Goal: Task Accomplishment & Management: Manage account settings

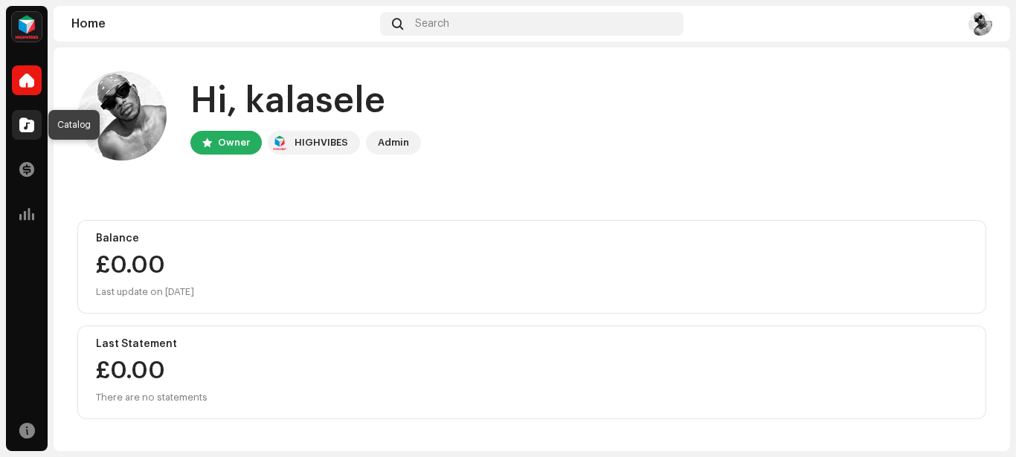
click at [30, 126] on span at bounding box center [26, 125] width 15 height 12
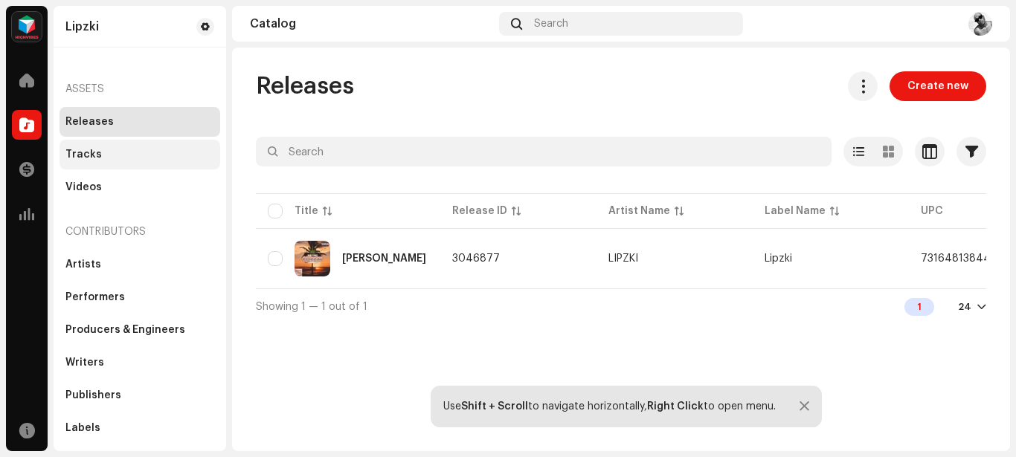
click at [100, 149] on div "Tracks" at bounding box center [139, 155] width 149 height 12
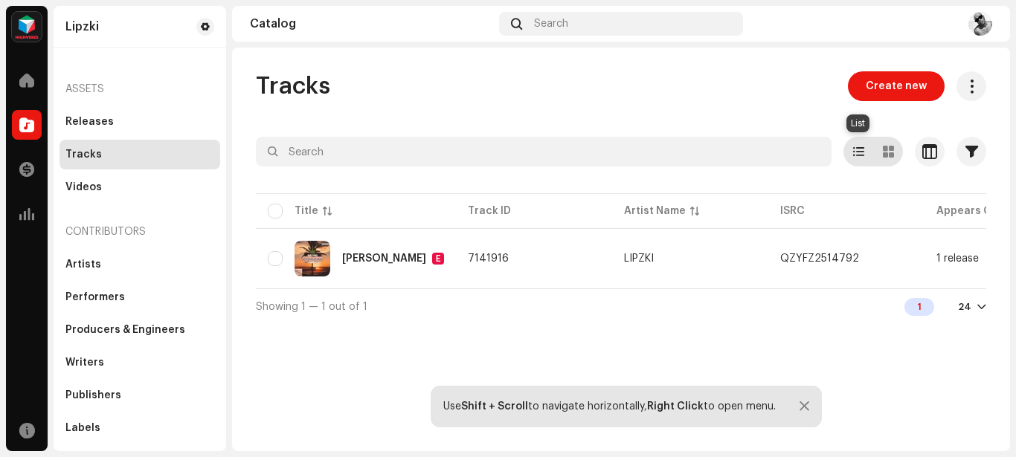
click at [859, 150] on span at bounding box center [858, 152] width 11 height 12
click at [923, 153] on span "button" at bounding box center [929, 152] width 15 height 12
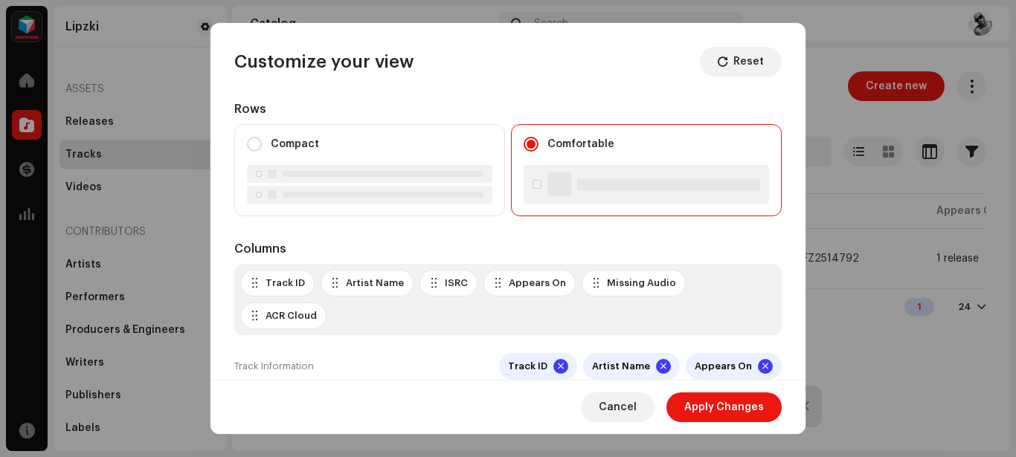
click at [636, 287] on div "Missing Audio" at bounding box center [641, 283] width 69 height 12
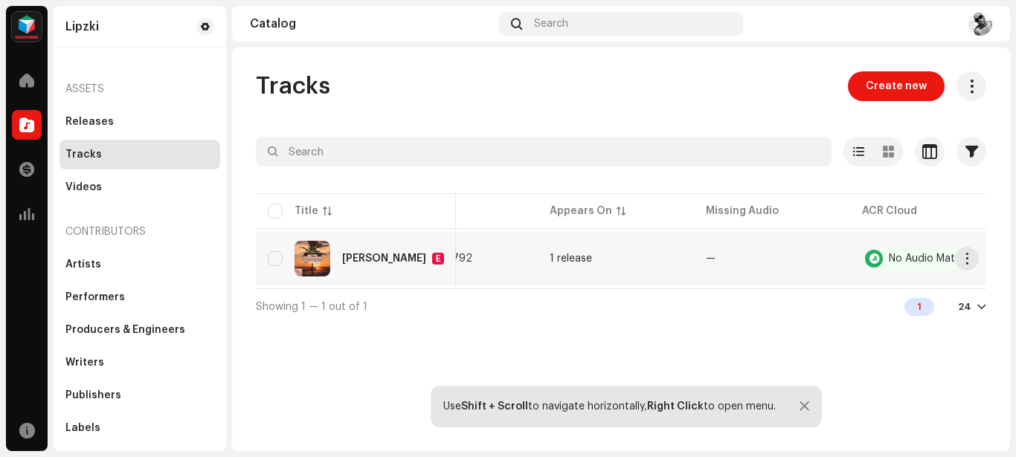
scroll to position [0, 391]
click at [891, 259] on div "No Audio Match" at bounding box center [923, 259] width 78 height 10
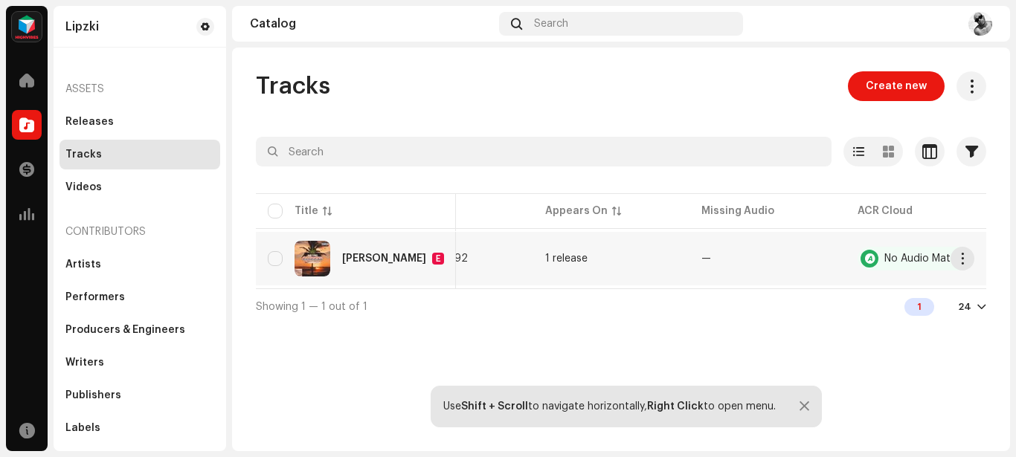
click at [824, 260] on td "—" at bounding box center [767, 259] width 156 height 54
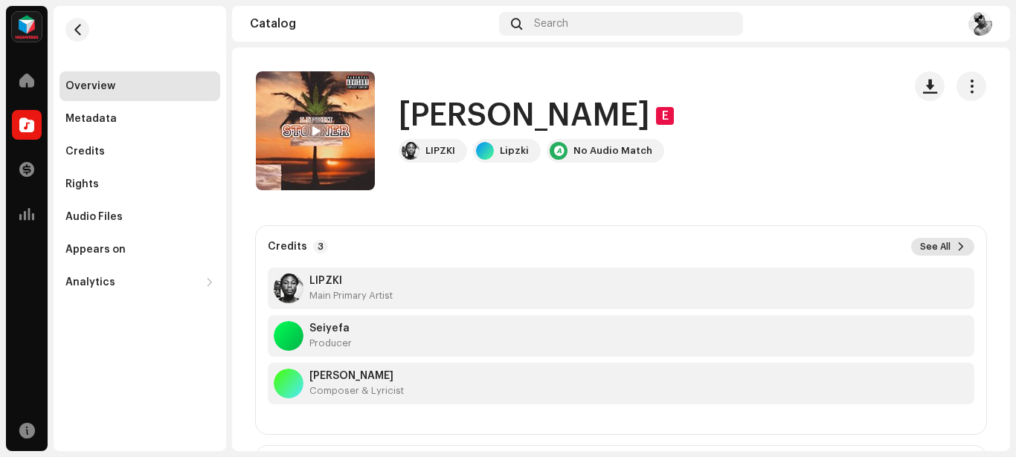
click at [931, 247] on span "See All" at bounding box center [935, 247] width 30 height 12
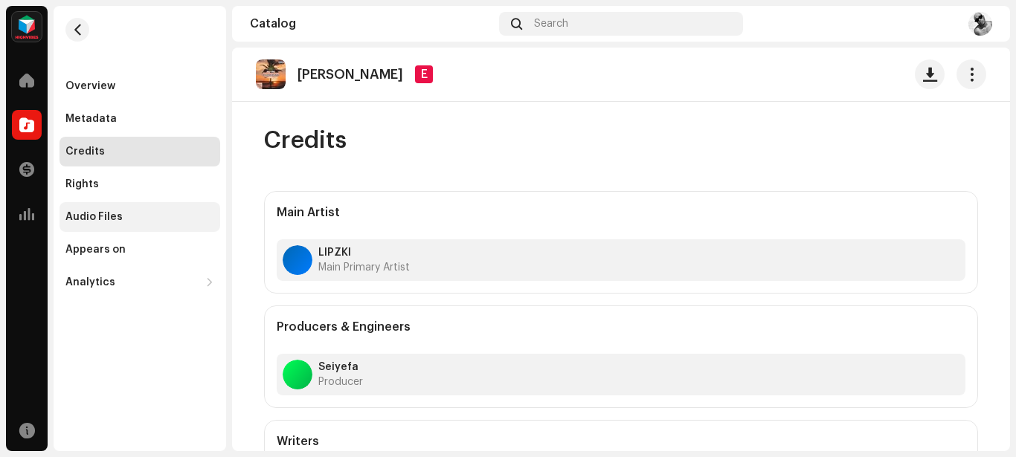
click at [102, 222] on div "Audio Files" at bounding box center [93, 217] width 57 height 12
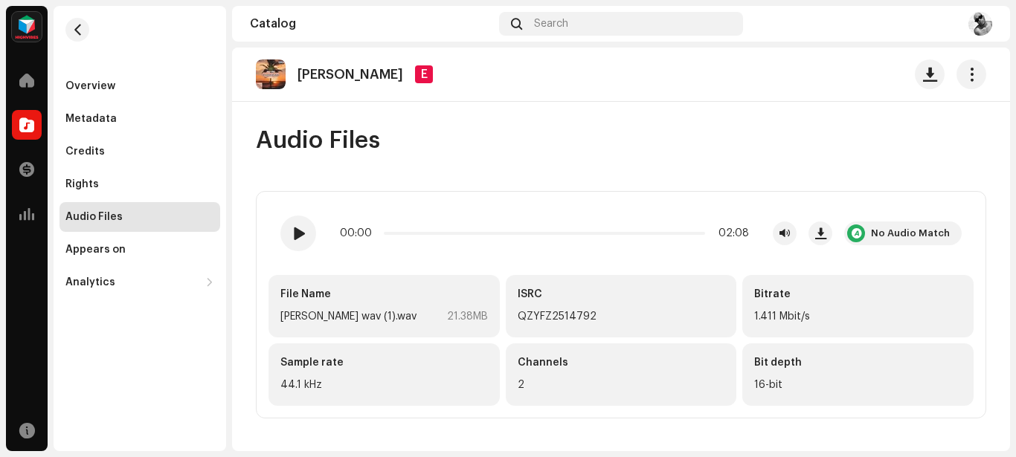
click at [574, 387] on div "2" at bounding box center [620, 385] width 207 height 18
click at [572, 372] on div "Channels 2" at bounding box center [621, 374] width 231 height 62
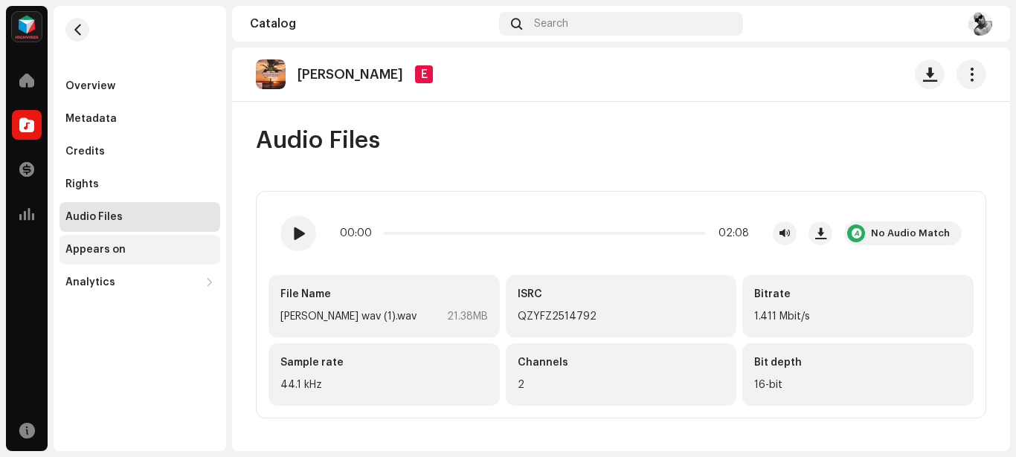
click at [120, 256] on div "Appears on" at bounding box center [139, 250] width 161 height 30
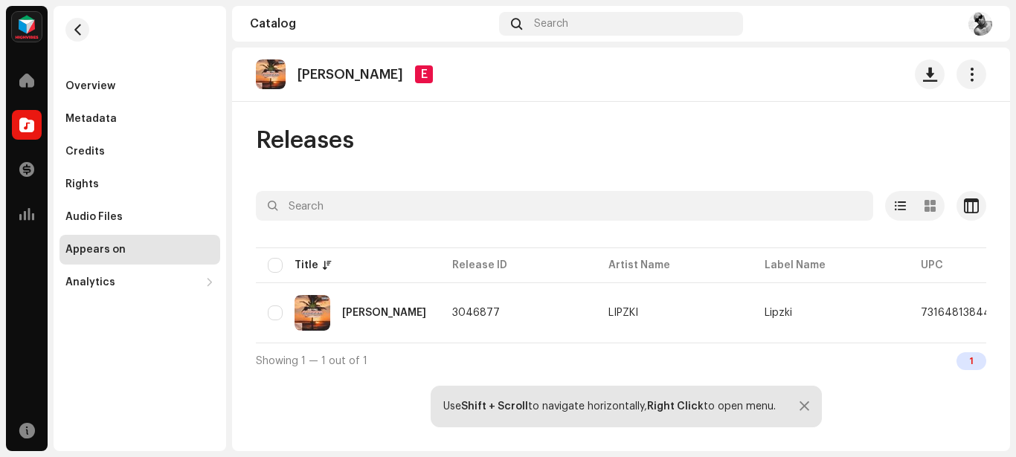
drag, startPoint x: 600, startPoint y: 354, endPoint x: 555, endPoint y: 359, distance: 44.9
click at [555, 359] on div "Selected 0 Options Filters Distribution status Never Distributed Processing Iss…" at bounding box center [621, 284] width 730 height 187
click at [272, 317] on input "checkbox" at bounding box center [275, 313] width 15 height 15
checkbox input "true"
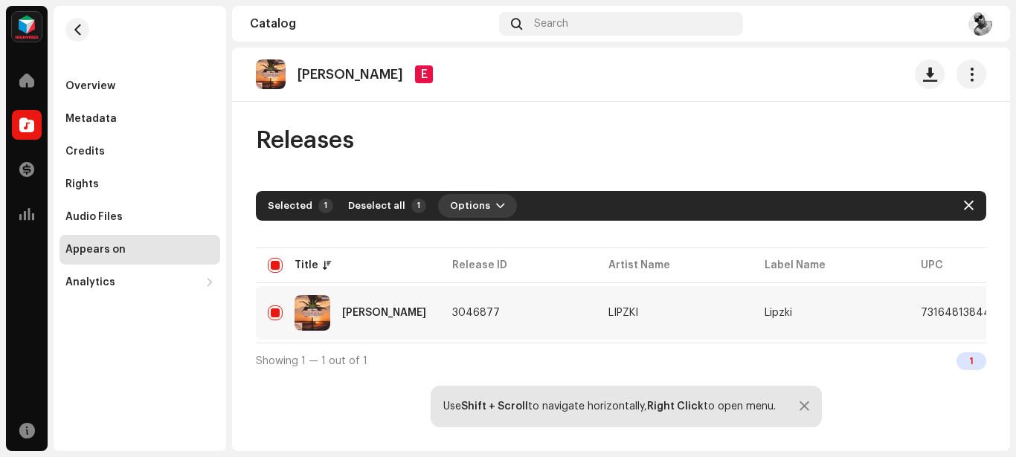
click at [482, 207] on button "Options" at bounding box center [477, 206] width 79 height 24
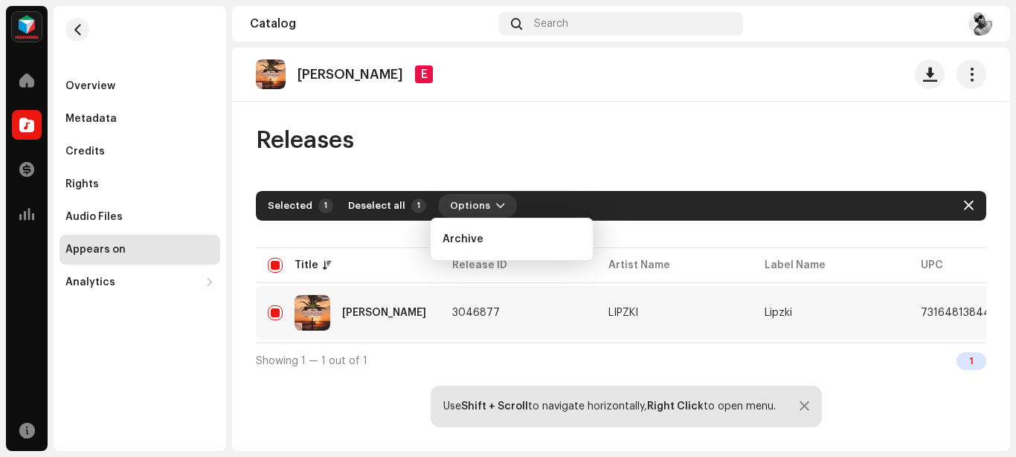
click at [496, 207] on span "button" at bounding box center [500, 206] width 9 height 12
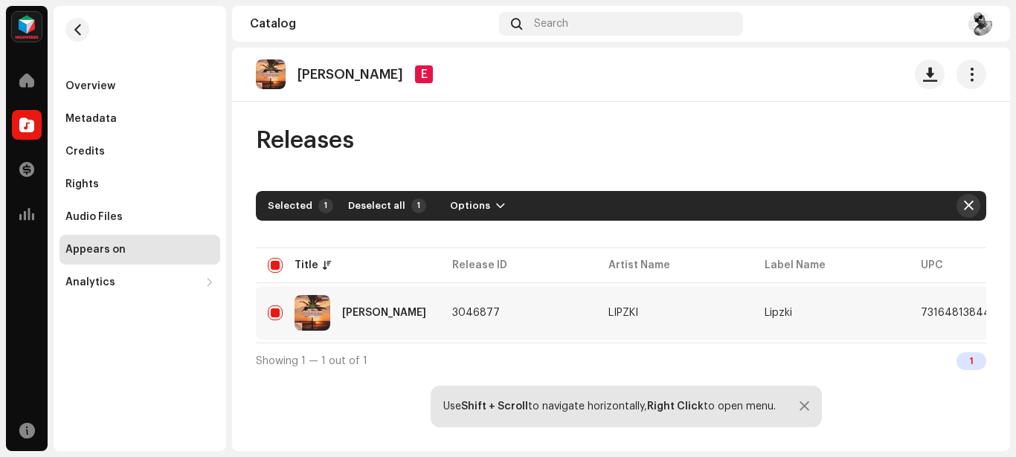
click at [968, 208] on span "button" at bounding box center [968, 206] width 10 height 12
checkbox input "false"
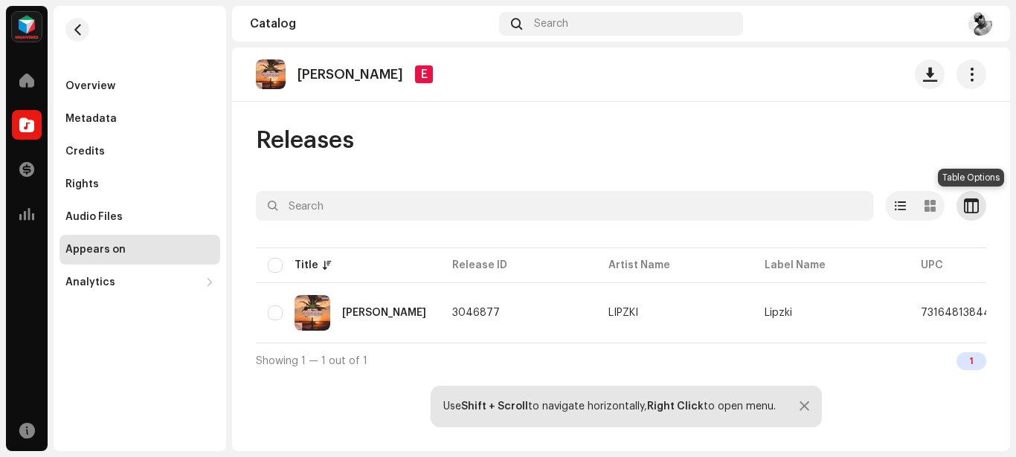
click at [974, 201] on span "button" at bounding box center [970, 206] width 15 height 12
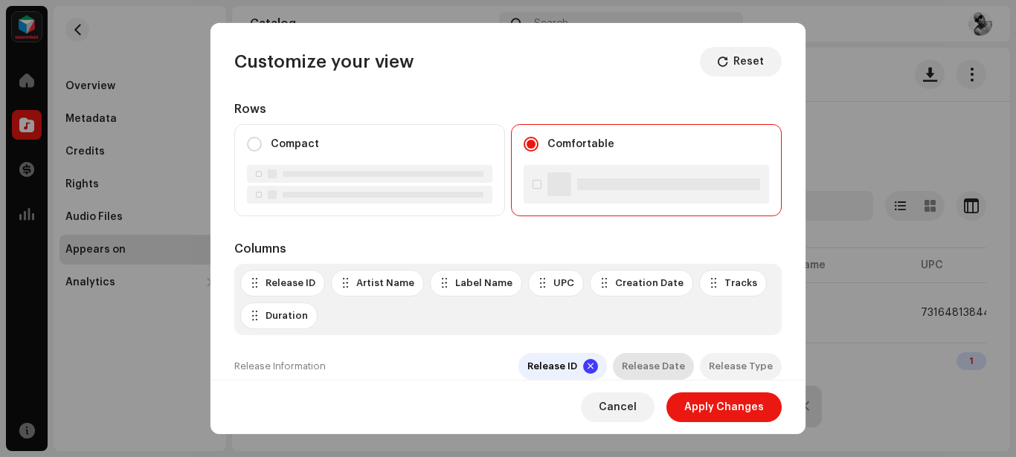
click at [636, 371] on div "Release Date" at bounding box center [653, 367] width 63 height 12
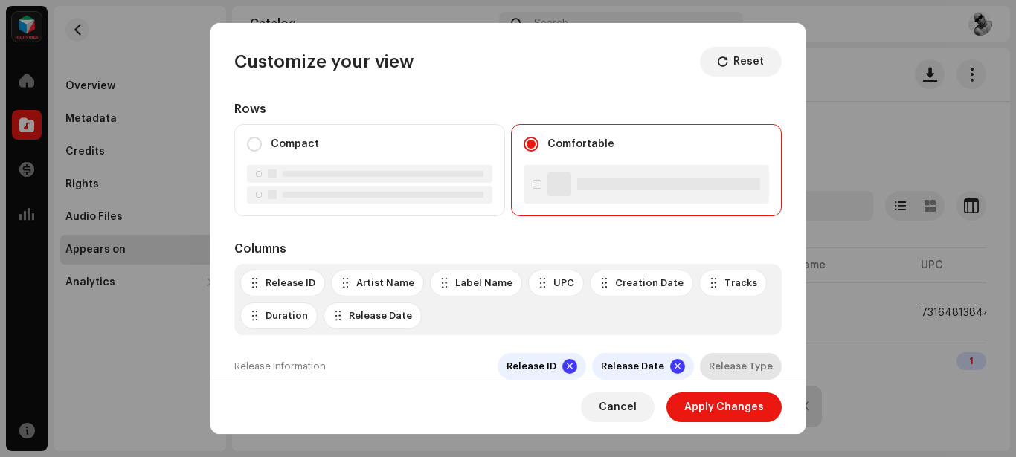
click at [720, 367] on div "Release Type" at bounding box center [740, 367] width 64 height 12
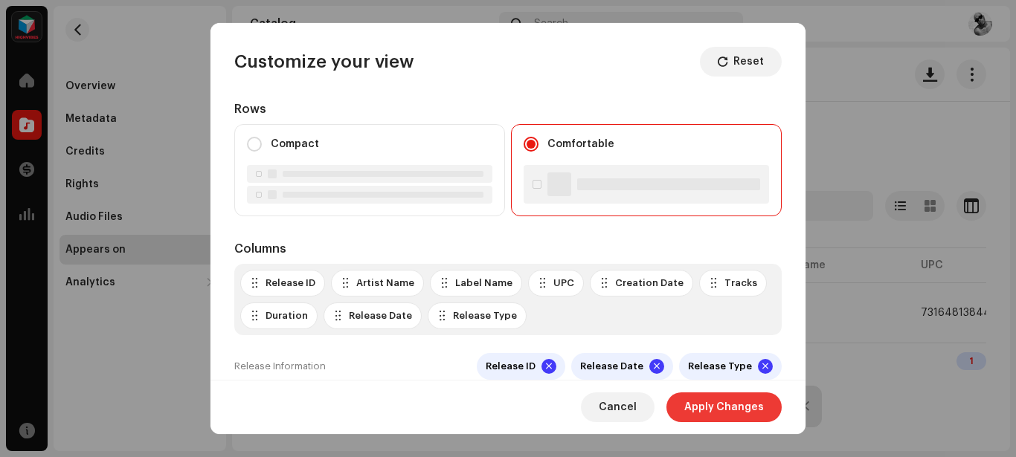
click at [711, 415] on span "Apply Changes" at bounding box center [724, 408] width 80 height 30
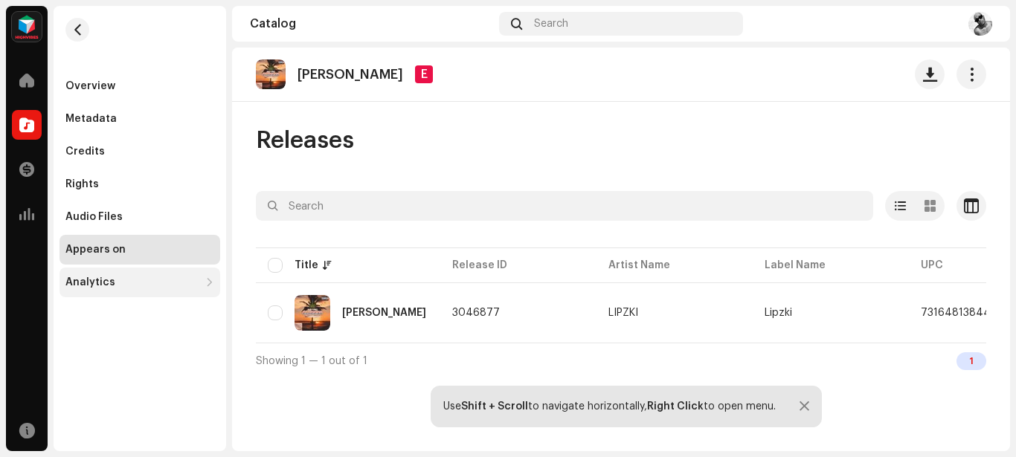
click at [116, 277] on div "Analytics" at bounding box center [132, 283] width 134 height 12
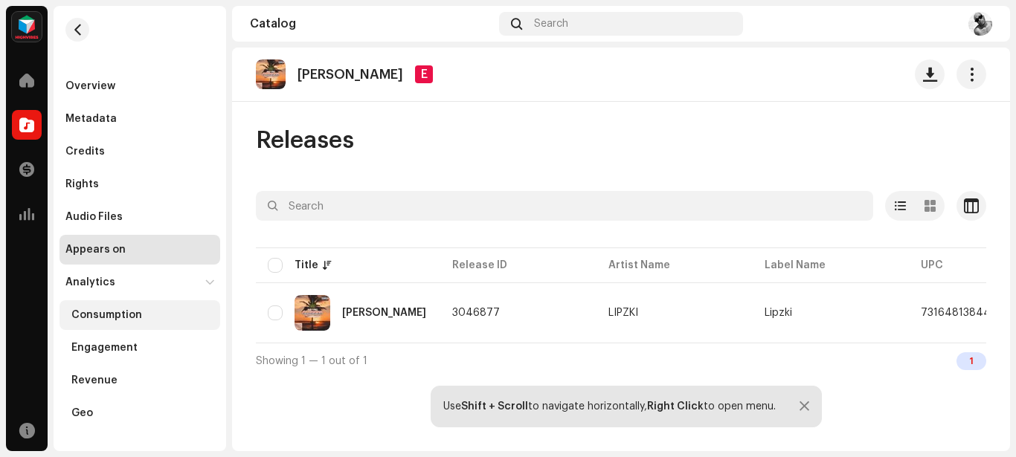
click at [124, 317] on div "Consumption" at bounding box center [106, 315] width 71 height 12
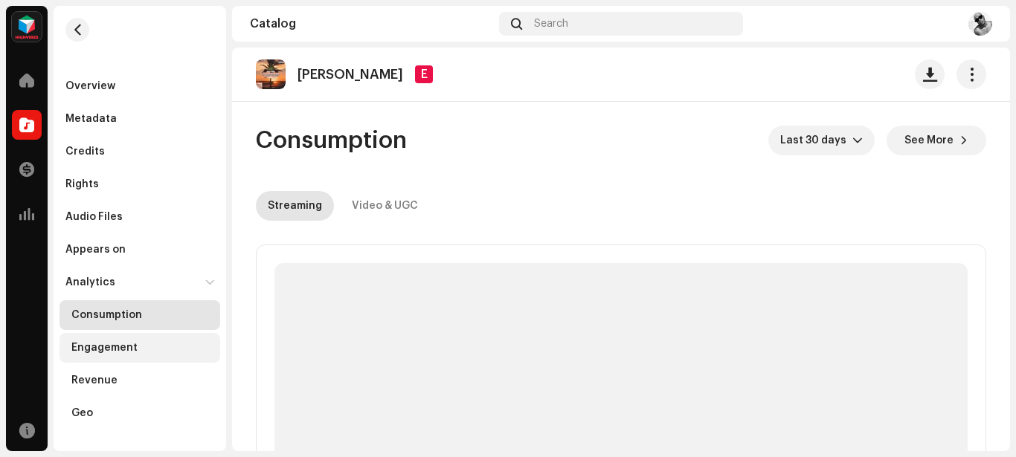
click at [123, 352] on div "Engagement" at bounding box center [104, 348] width 66 height 12
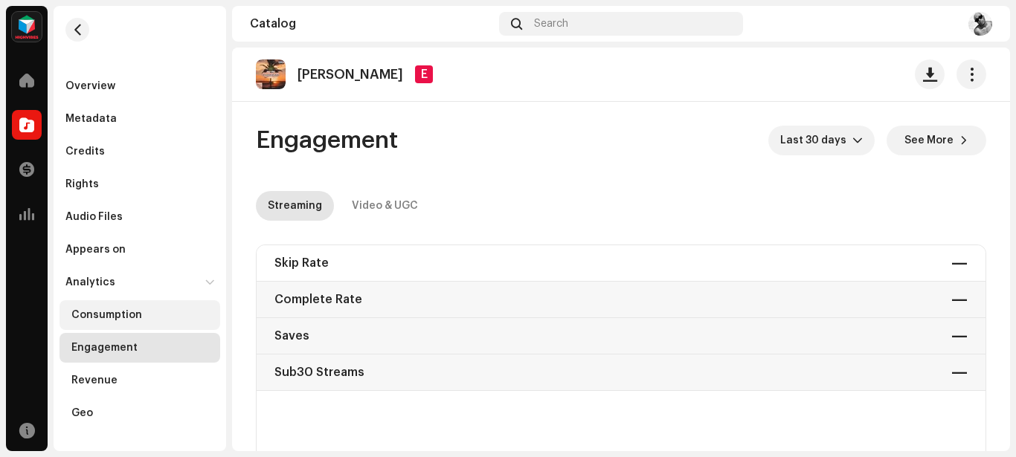
click at [135, 320] on div "Consumption" at bounding box center [106, 315] width 71 height 12
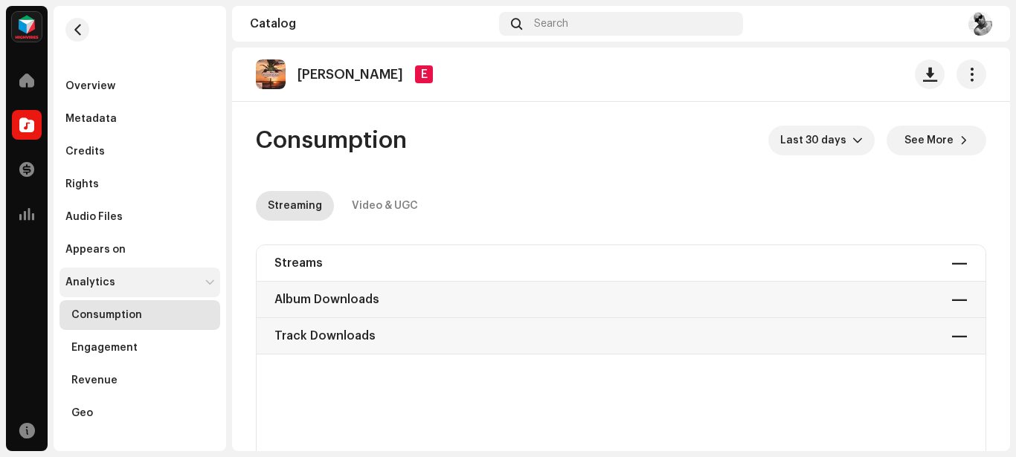
click at [104, 284] on div "Analytics" at bounding box center [90, 283] width 50 height 12
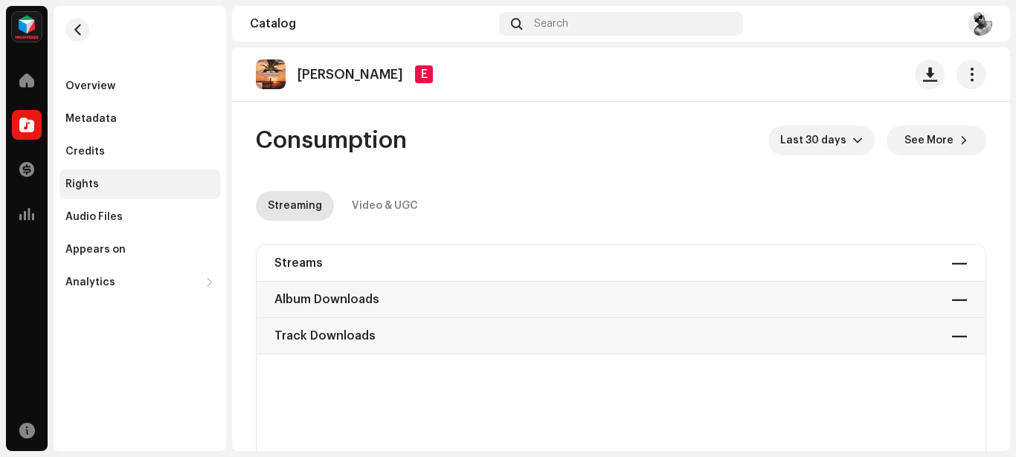
click at [77, 172] on div "Rights" at bounding box center [139, 185] width 161 height 30
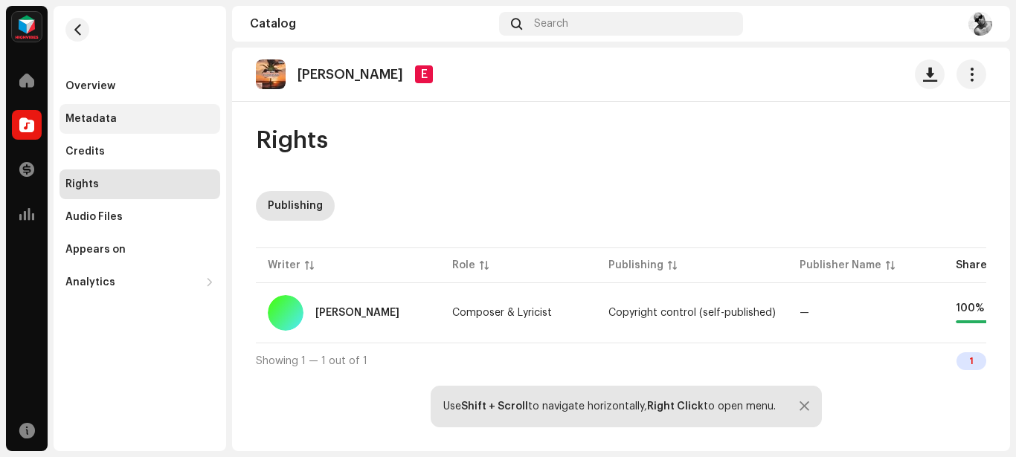
click at [88, 113] on div "Metadata" at bounding box center [90, 119] width 51 height 12
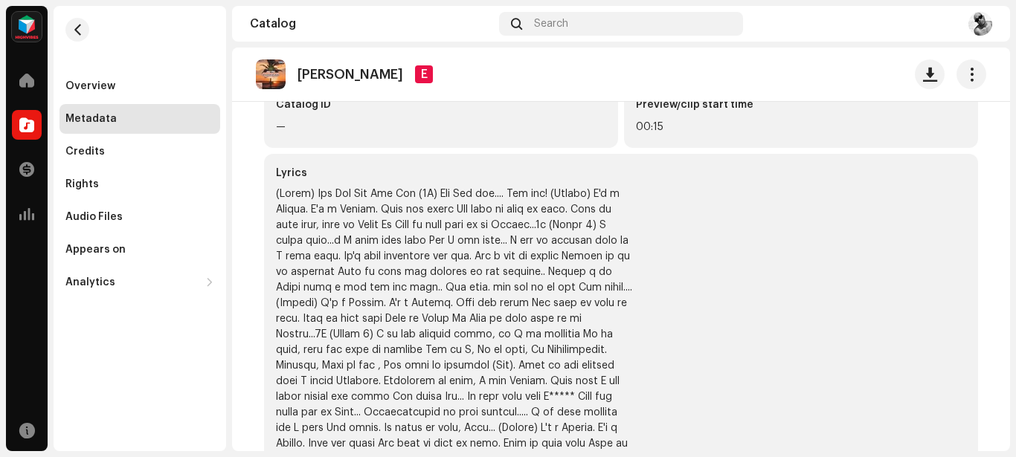
scroll to position [506, 0]
click at [713, 331] on div "Lyrics" at bounding box center [621, 325] width 714 height 341
click at [538, 325] on div at bounding box center [454, 336] width 357 height 297
click at [624, 333] on div at bounding box center [454, 336] width 357 height 297
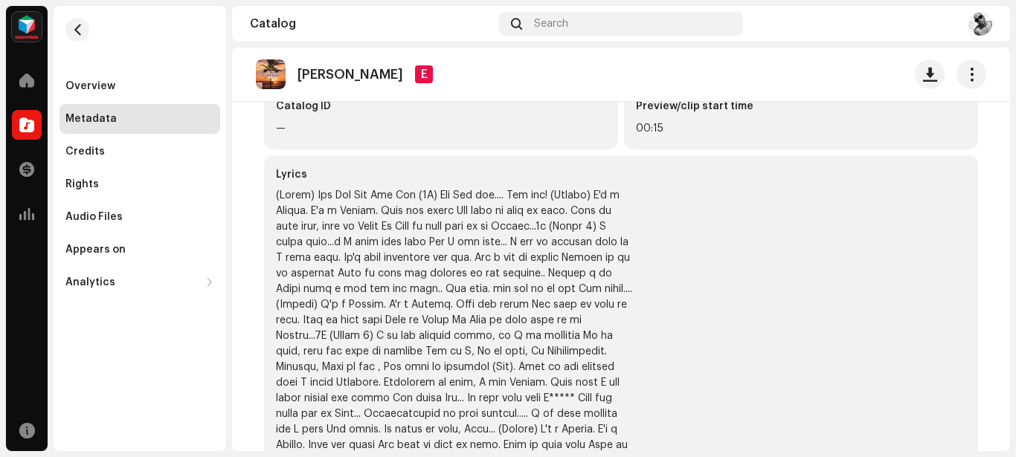
click at [297, 195] on div at bounding box center [454, 336] width 357 height 297
click at [299, 196] on div at bounding box center [454, 336] width 357 height 297
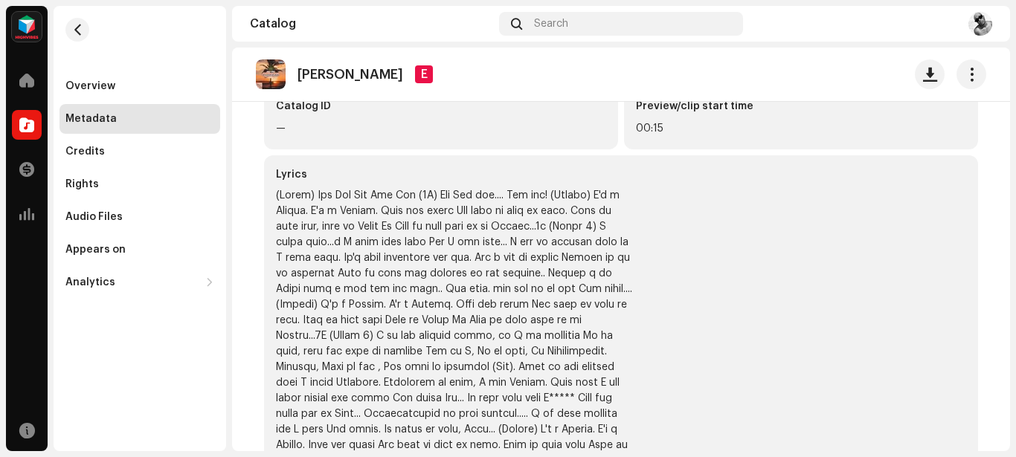
click at [303, 196] on div at bounding box center [454, 336] width 357 height 297
click at [338, 222] on div at bounding box center [454, 336] width 357 height 297
click at [338, 225] on div at bounding box center [454, 336] width 357 height 297
click at [344, 227] on div at bounding box center [454, 336] width 357 height 297
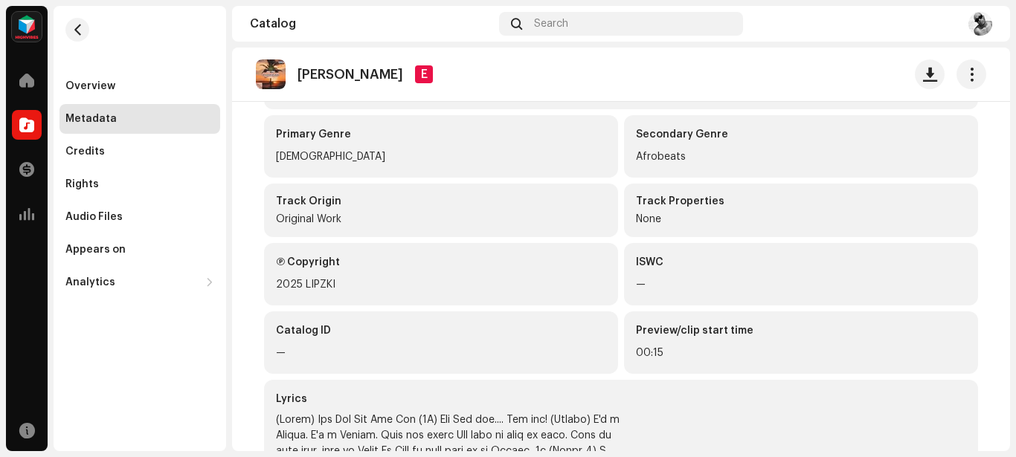
scroll to position [283, 0]
click at [752, 344] on div "00:15" at bounding box center [801, 351] width 330 height 18
click at [677, 343] on div "00:15" at bounding box center [801, 351] width 330 height 18
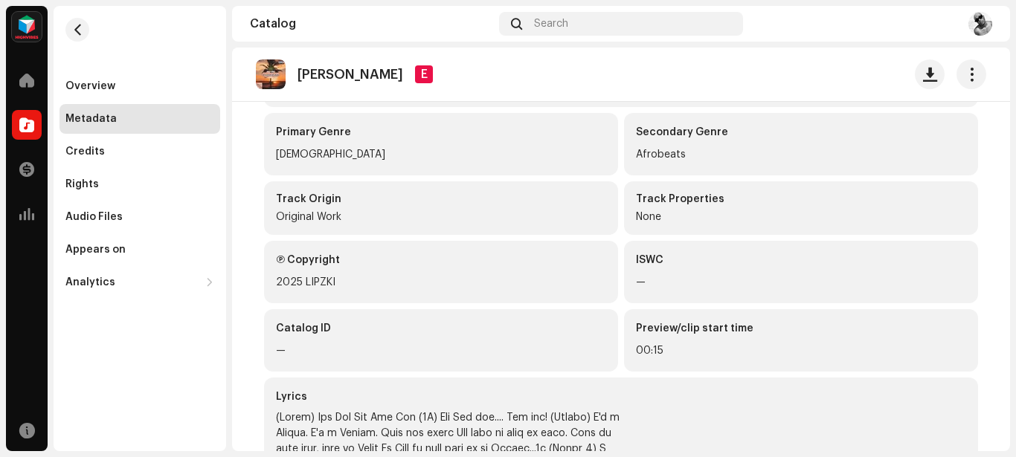
click at [677, 343] on div "00:15" at bounding box center [801, 351] width 330 height 18
click at [691, 343] on div "00:15" at bounding box center [801, 351] width 330 height 18
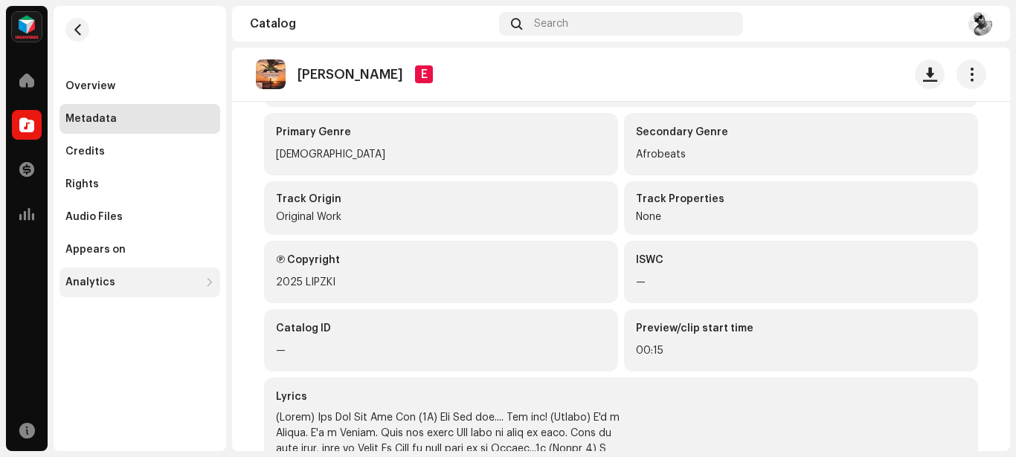
click at [108, 285] on div "Analytics" at bounding box center [90, 283] width 50 height 12
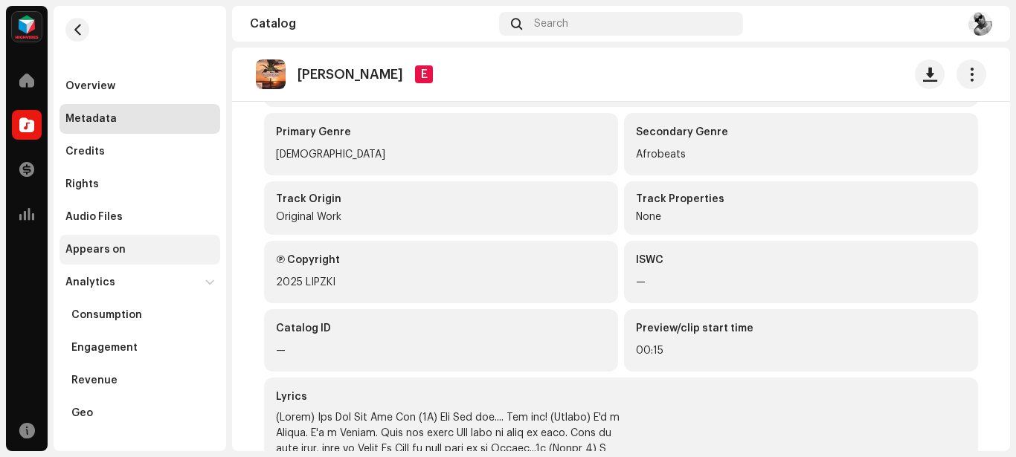
click at [112, 248] on div "Appears on" at bounding box center [95, 250] width 60 height 12
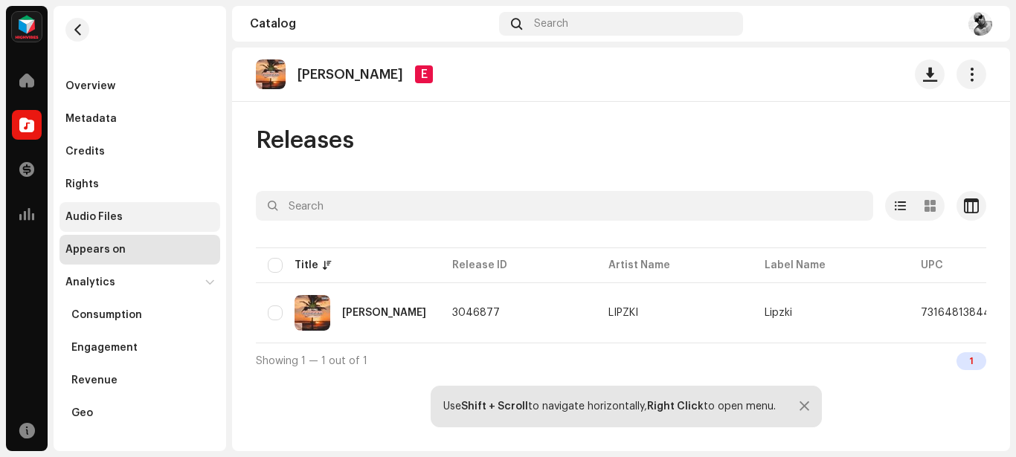
click at [138, 226] on div "Audio Files" at bounding box center [139, 217] width 161 height 30
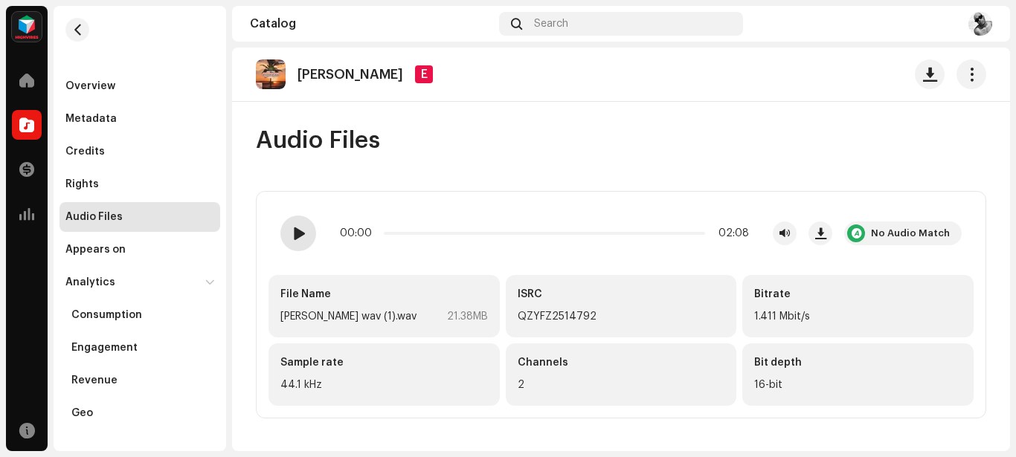
click at [299, 243] on div at bounding box center [298, 234] width 36 height 36
click at [170, 135] on div "Overview Metadata Credits Rights Audio Files Appears on Analytics Consumption E…" at bounding box center [139, 249] width 161 height 357
click at [142, 121] on div "Metadata" at bounding box center [139, 119] width 149 height 12
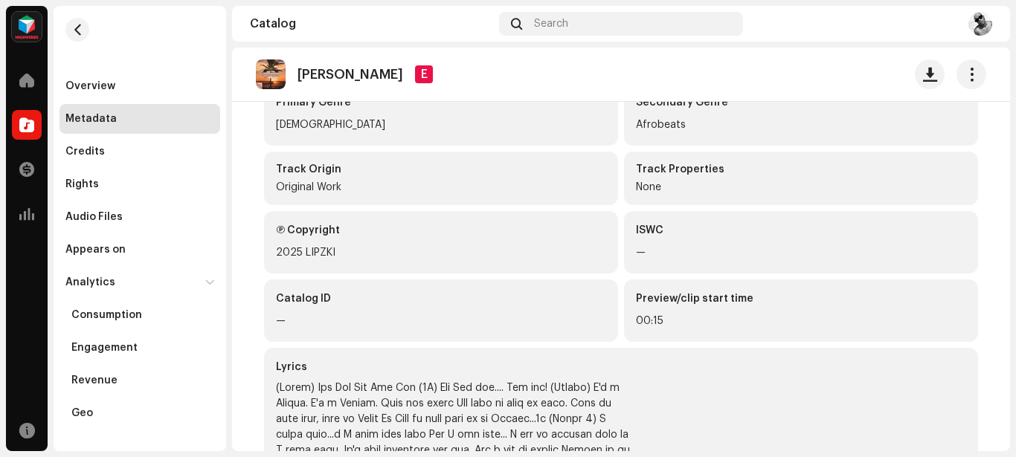
scroll to position [333, 0]
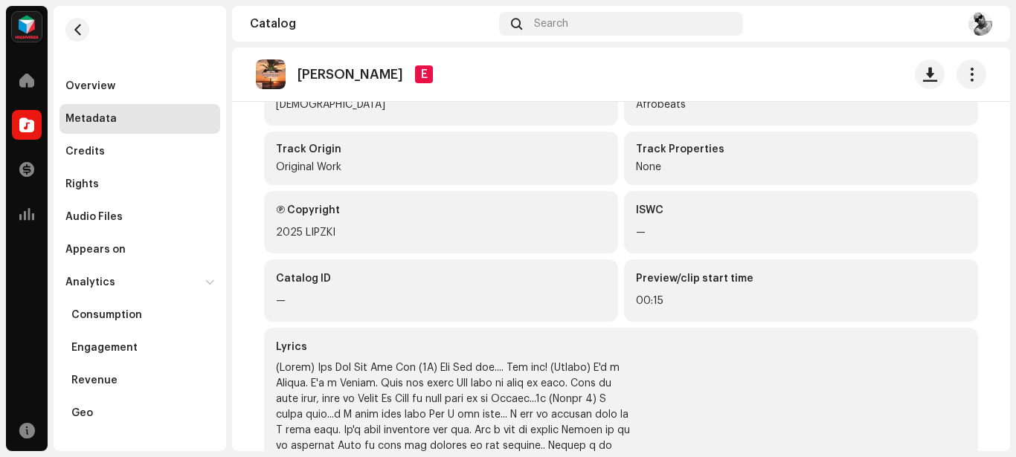
click at [309, 319] on div "Catalog ID —" at bounding box center [441, 290] width 354 height 62
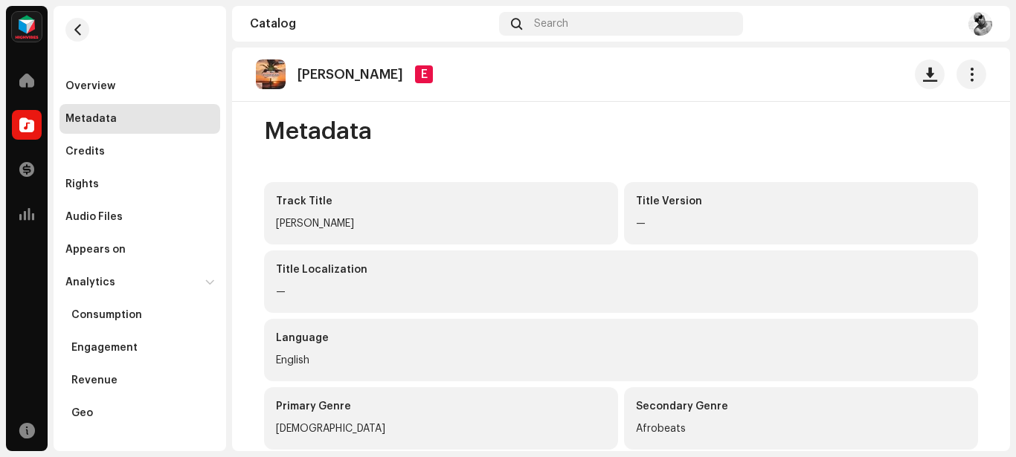
scroll to position [0, 0]
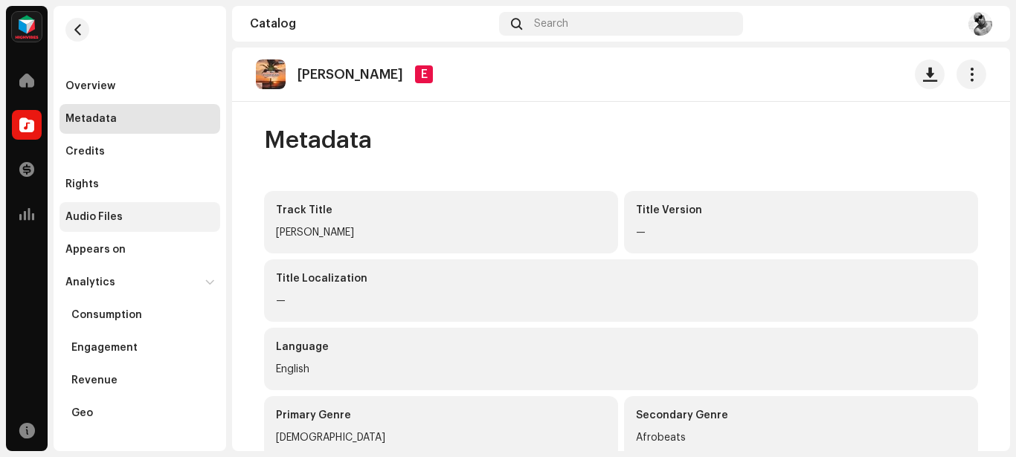
click at [103, 219] on div "Audio Files" at bounding box center [93, 217] width 57 height 12
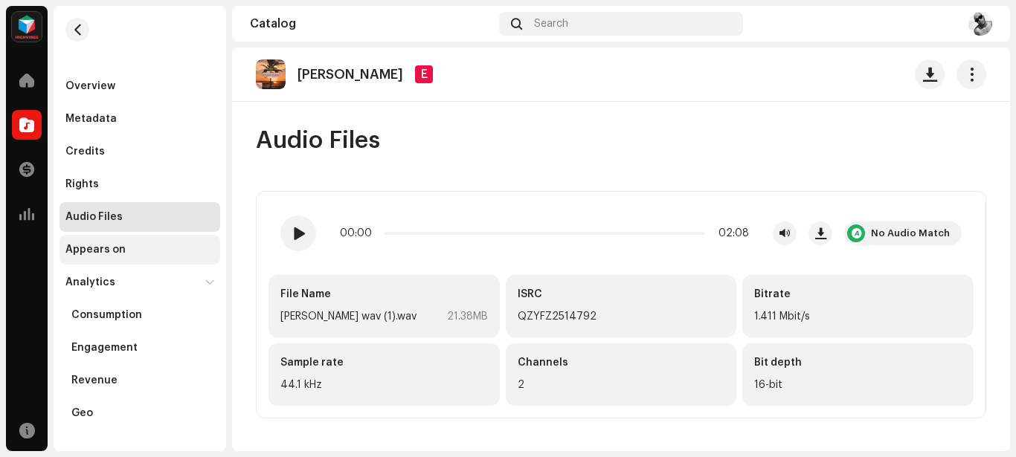
click at [110, 256] on div "Appears on" at bounding box center [139, 250] width 161 height 30
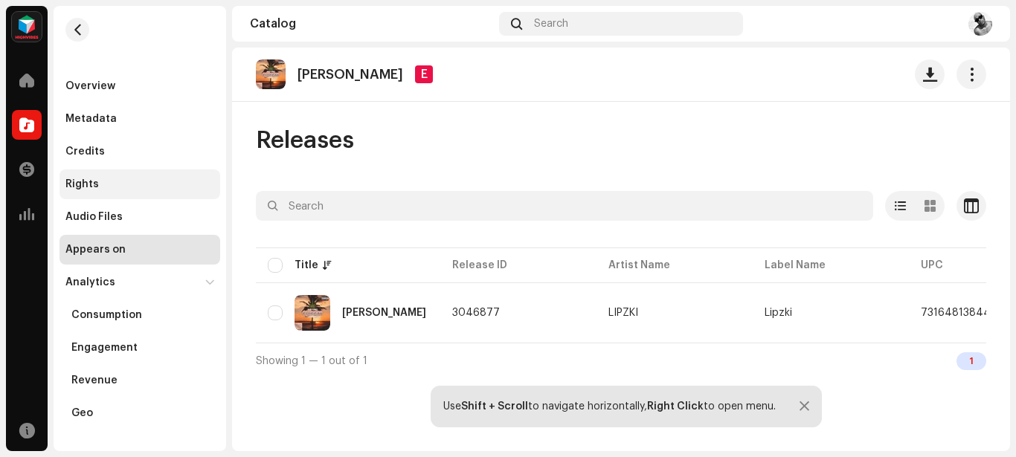
click at [79, 187] on div "Rights" at bounding box center [81, 184] width 33 height 12
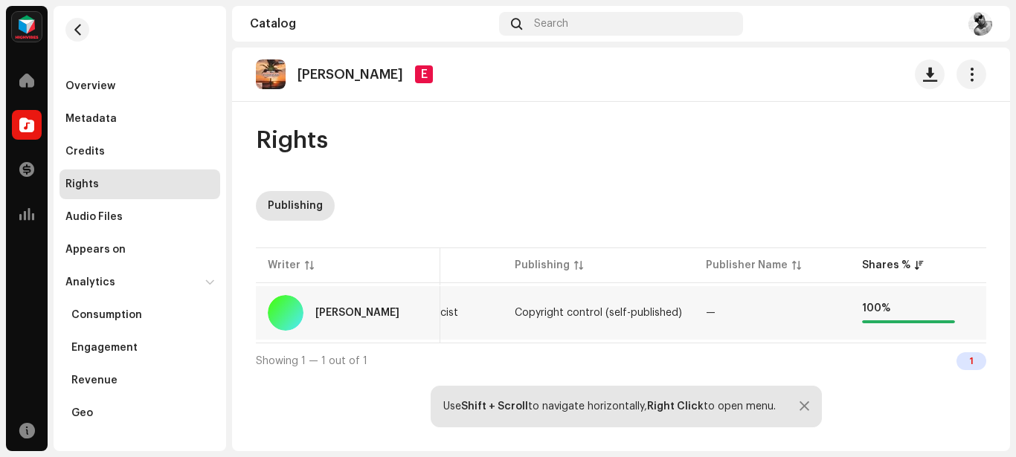
scroll to position [0, 111]
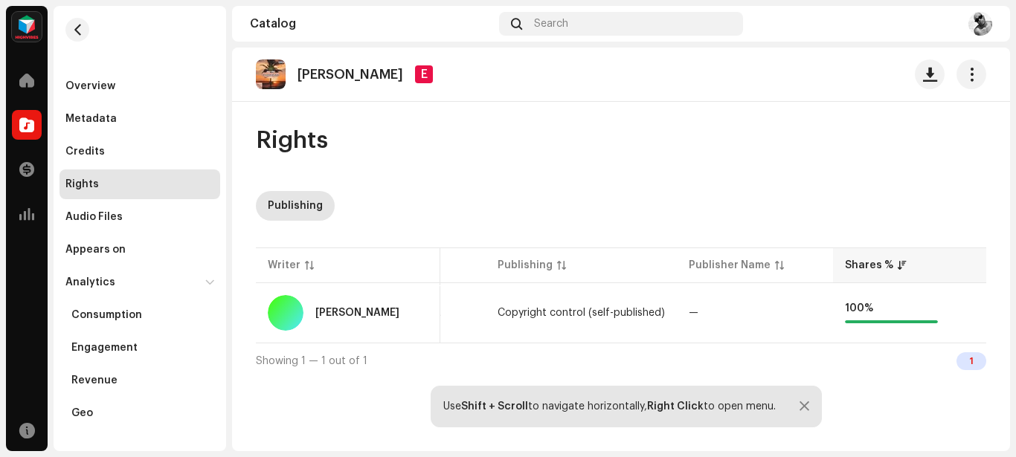
click at [888, 274] on th "Shares %" at bounding box center [911, 266] width 156 height 36
click at [893, 270] on div "Shares %" at bounding box center [911, 265] width 132 height 15
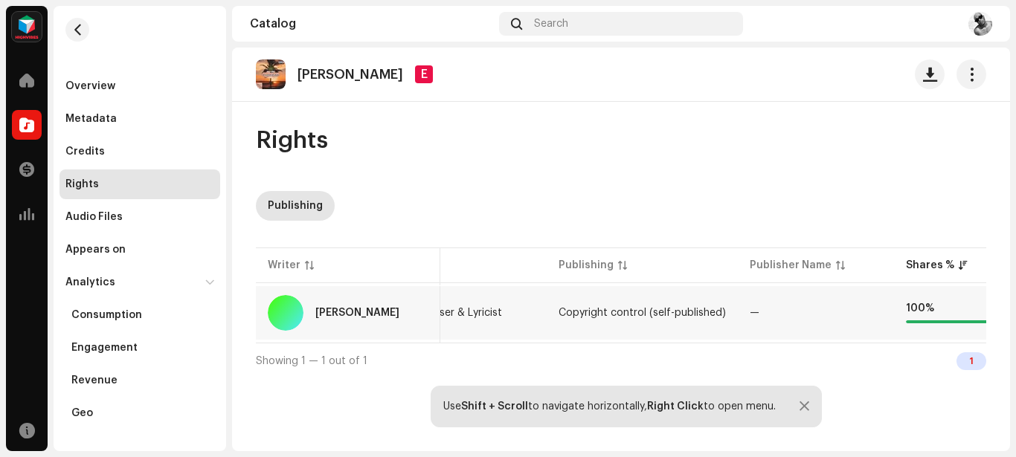
scroll to position [0, 0]
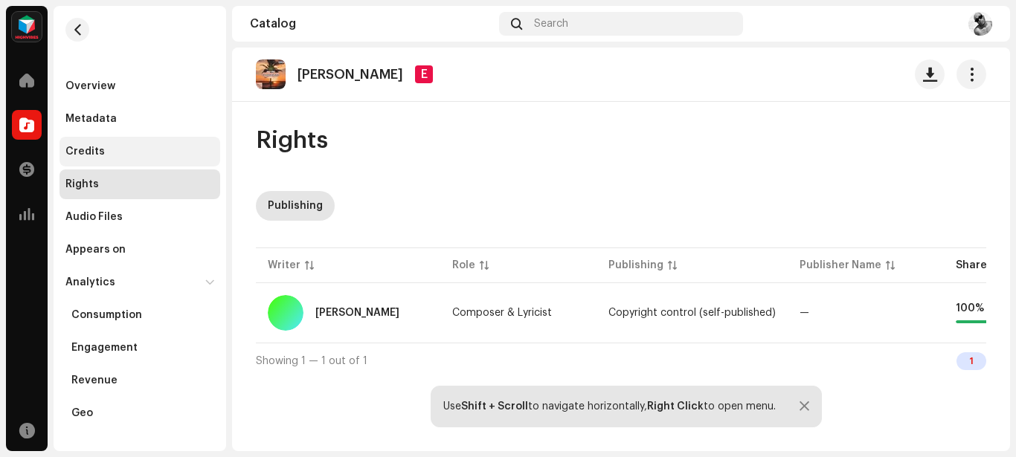
click at [96, 155] on div "Credits" at bounding box center [84, 152] width 39 height 12
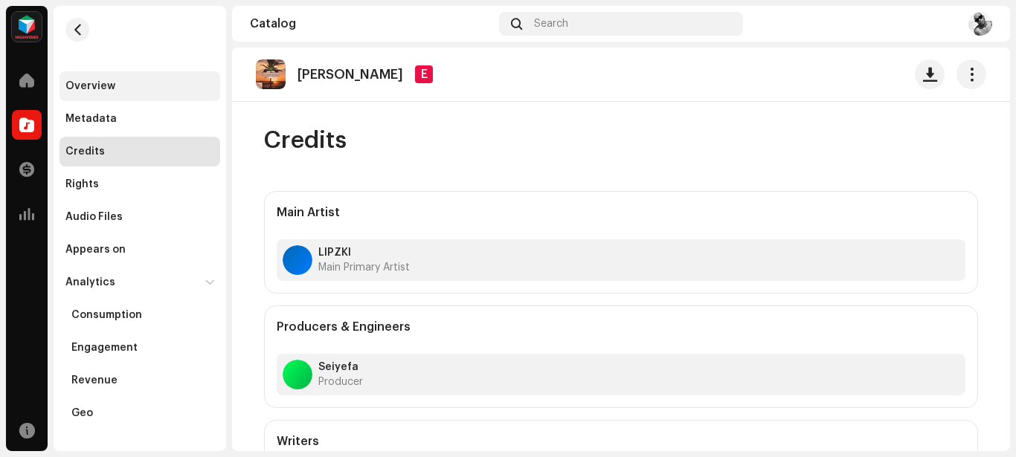
click at [109, 77] on div "Overview" at bounding box center [139, 86] width 161 height 30
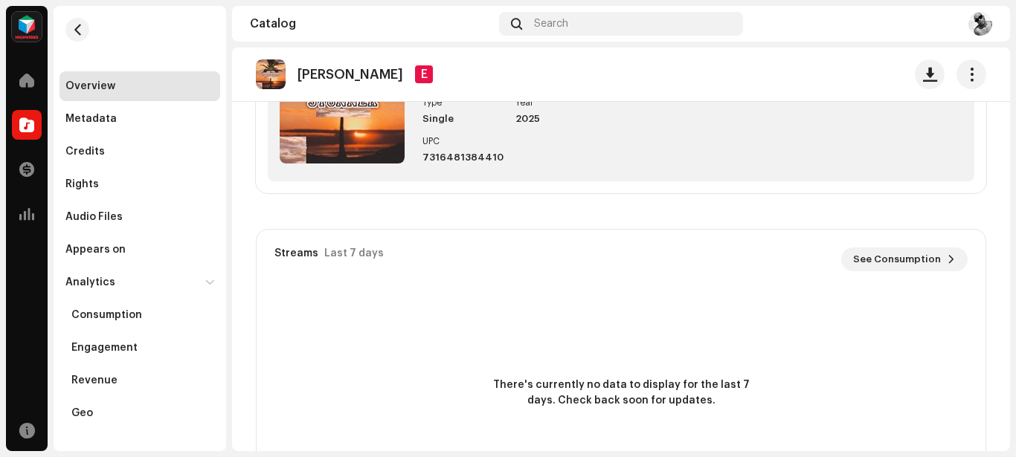
scroll to position [701, 0]
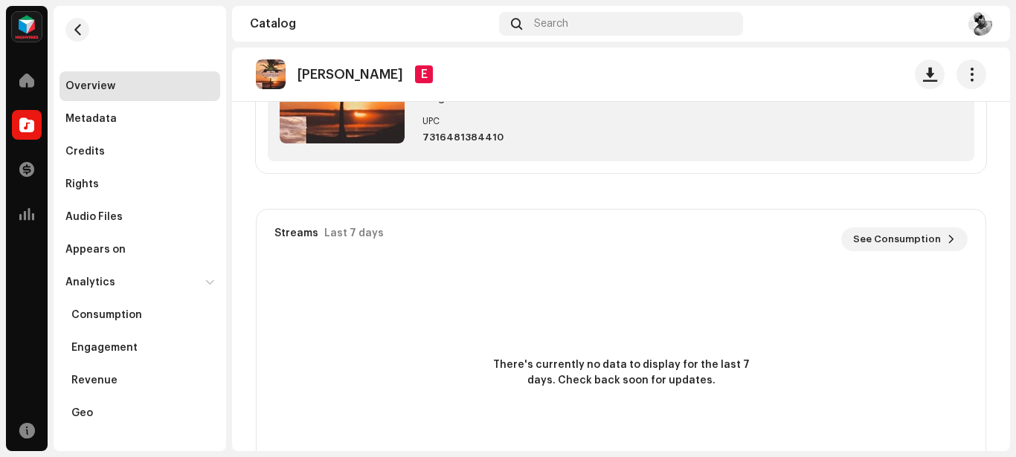
click at [905, 167] on re-o-track-hero "[PERSON_NAME] E [PERSON_NAME] E LIPZKI Lipzki No Audio Match" at bounding box center [621, 107] width 778 height 119
click at [944, 167] on re-o-track-hero "[PERSON_NAME] E [PERSON_NAME] E LIPZKI Lipzki No Audio Match" at bounding box center [621, 107] width 778 height 119
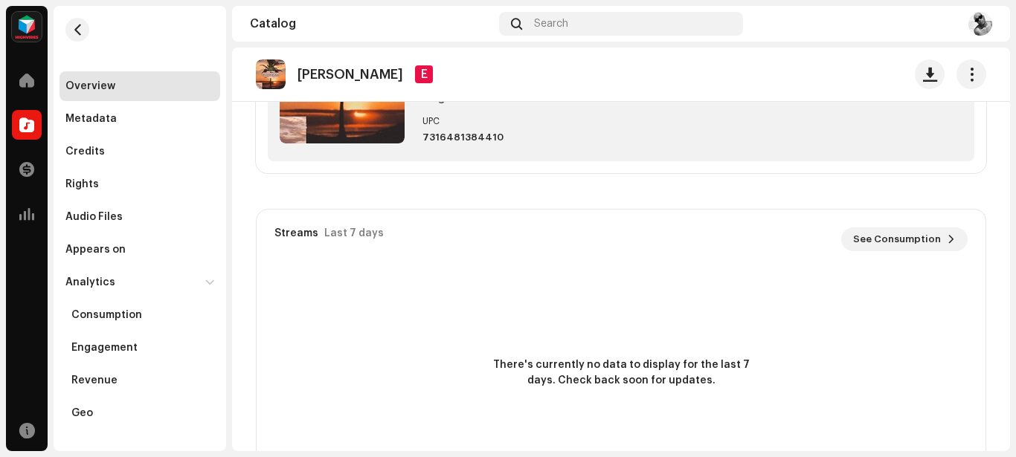
click at [944, 167] on re-o-track-hero "[PERSON_NAME] E [PERSON_NAME] E LIPZKI Lipzki No Audio Match" at bounding box center [621, 107] width 778 height 119
click at [323, 167] on re-o-track-hero "[PERSON_NAME] E [PERSON_NAME] E LIPZKI Lipzki No Audio Match" at bounding box center [621, 107] width 778 height 119
click at [366, 326] on div "There's currently no data to display for the last 7 days. Check back soon for u…" at bounding box center [620, 373] width 729 height 208
click at [76, 29] on span "button" at bounding box center [77, 30] width 11 height 12
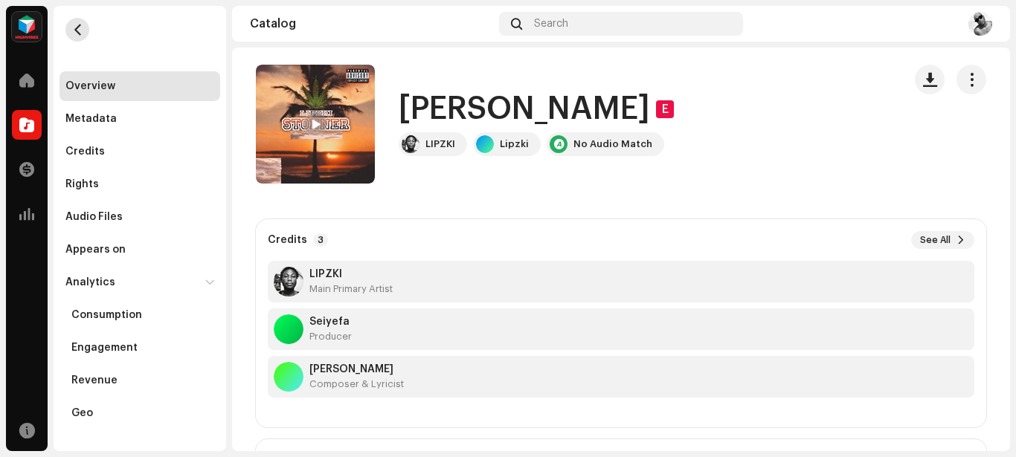
scroll to position [0, 0]
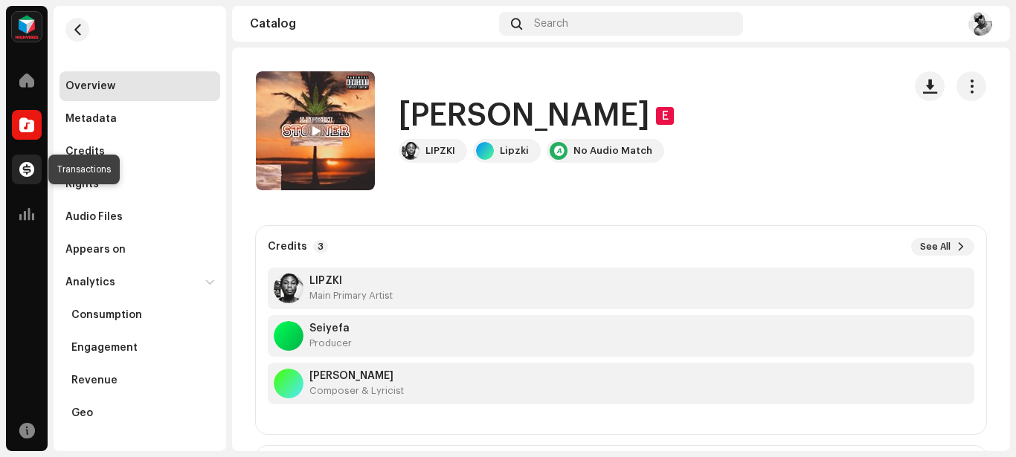
click at [30, 175] on span at bounding box center [26, 170] width 15 height 12
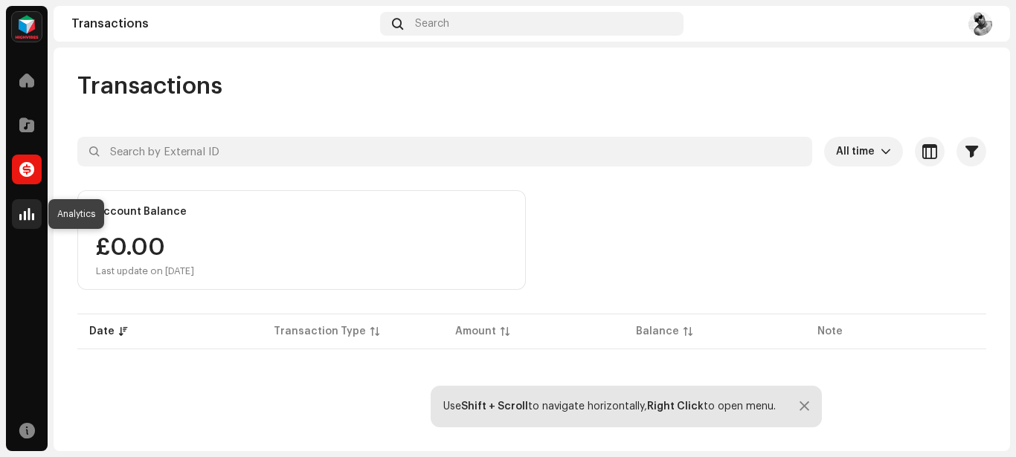
click at [25, 216] on span at bounding box center [26, 214] width 15 height 12
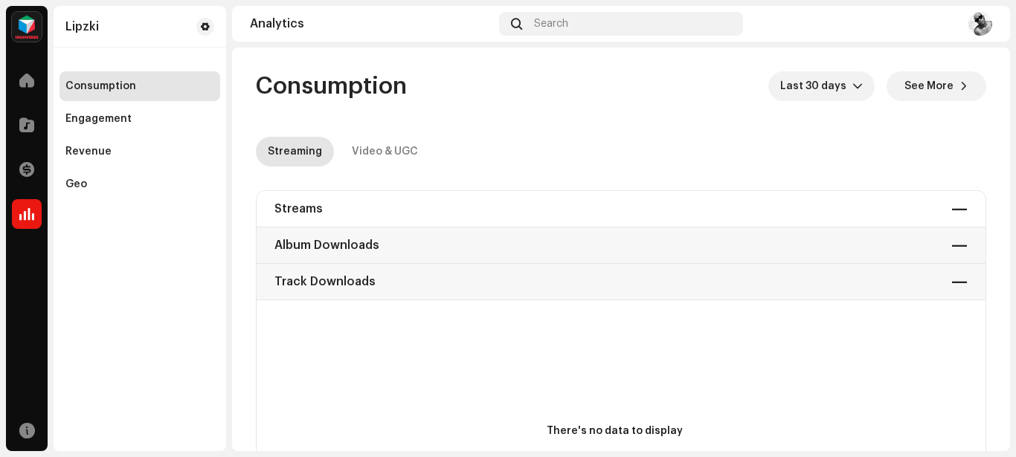
click at [367, 295] on div "Streams — Album Downloads — Track Downloads —" at bounding box center [620, 245] width 729 height 109
click at [404, 283] on div "Streams — Album Downloads — Track Downloads —" at bounding box center [620, 245] width 729 height 109
click at [28, 90] on div at bounding box center [27, 80] width 30 height 30
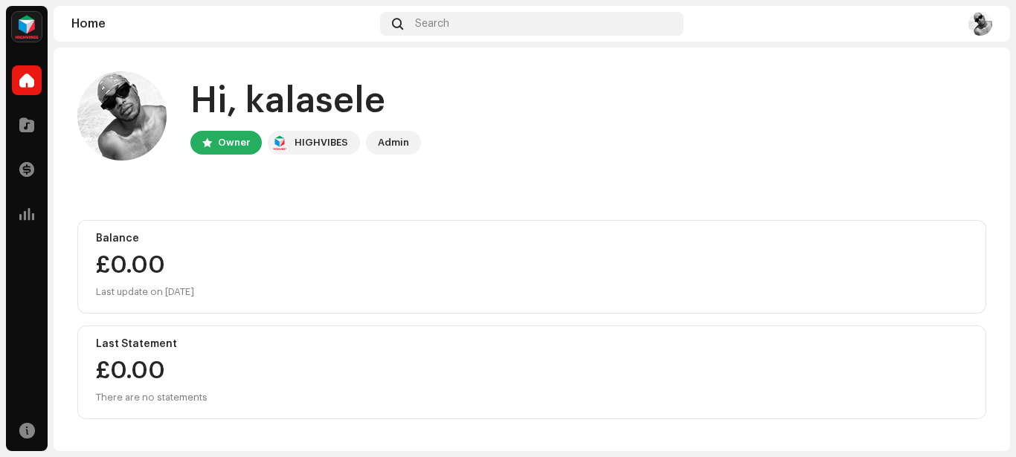
click at [22, 27] on img at bounding box center [27, 27] width 30 height 30
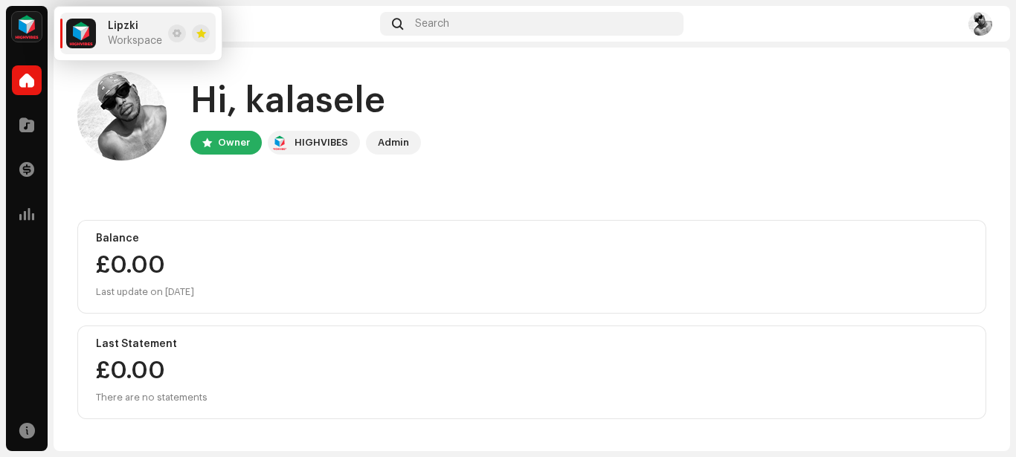
click at [140, 38] on span "Workspace" at bounding box center [135, 41] width 54 height 12
click at [178, 39] on button at bounding box center [177, 34] width 18 height 18
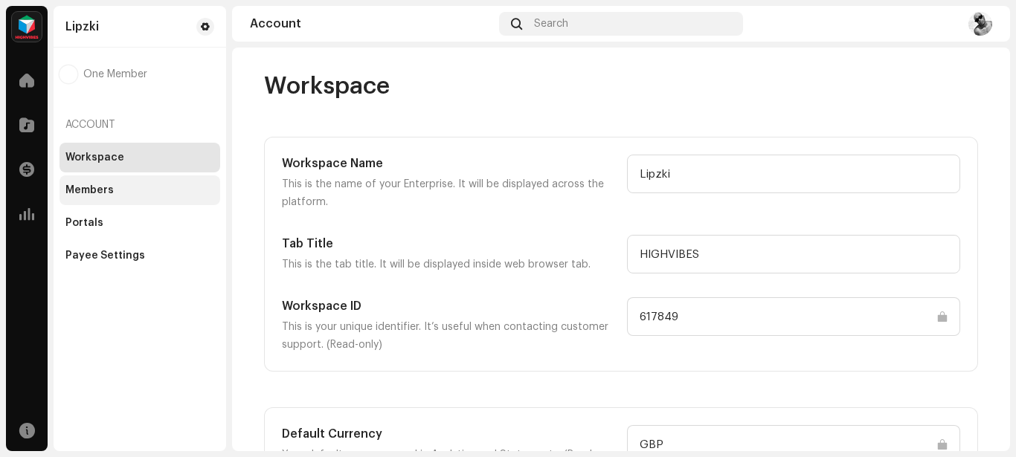
click at [115, 188] on div "Members" at bounding box center [139, 190] width 149 height 12
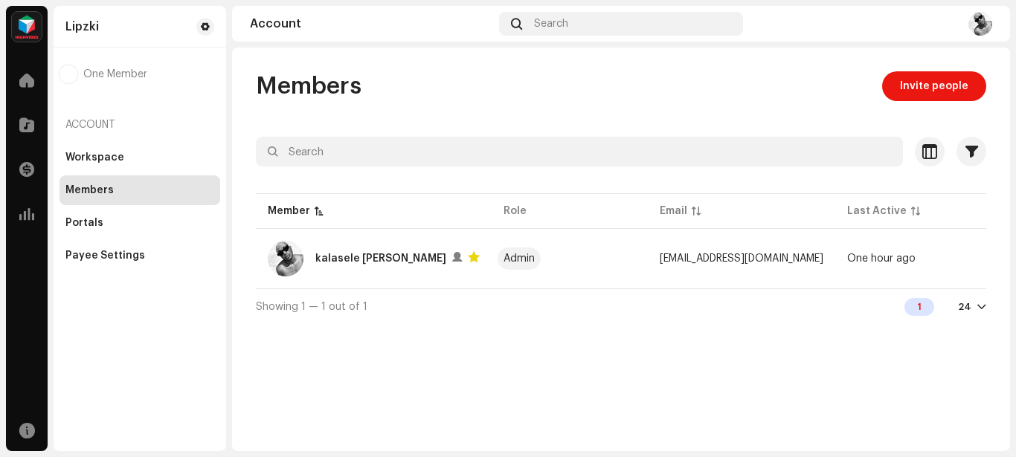
click at [978, 313] on div at bounding box center [981, 307] width 9 height 12
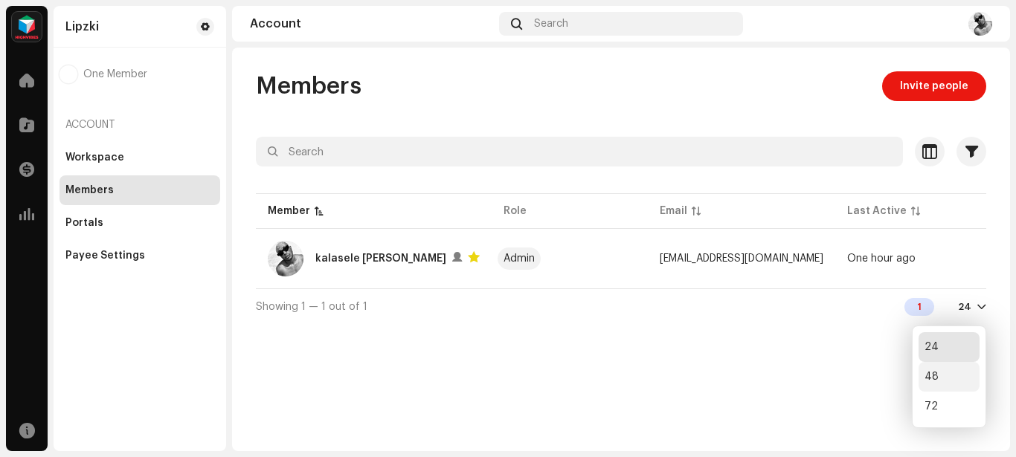
click at [951, 374] on div "48" at bounding box center [948, 377] width 61 height 30
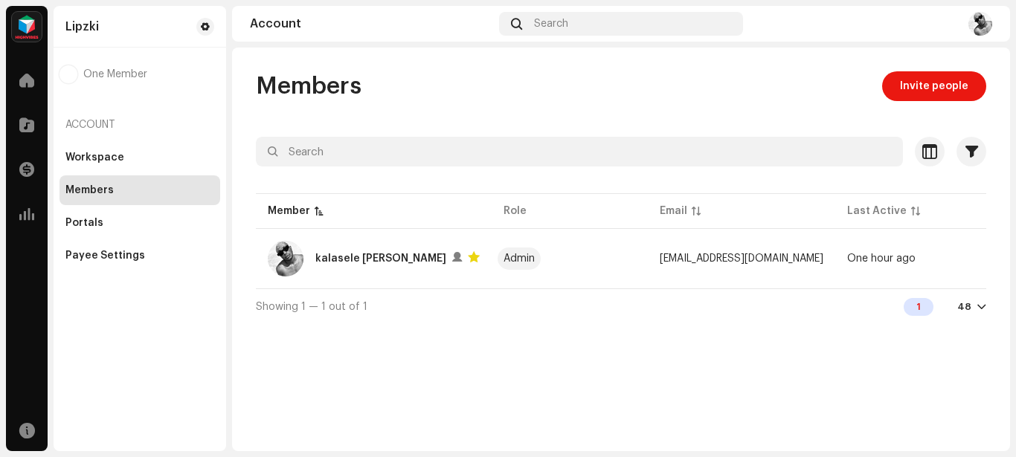
click at [983, 313] on div at bounding box center [981, 307] width 9 height 12
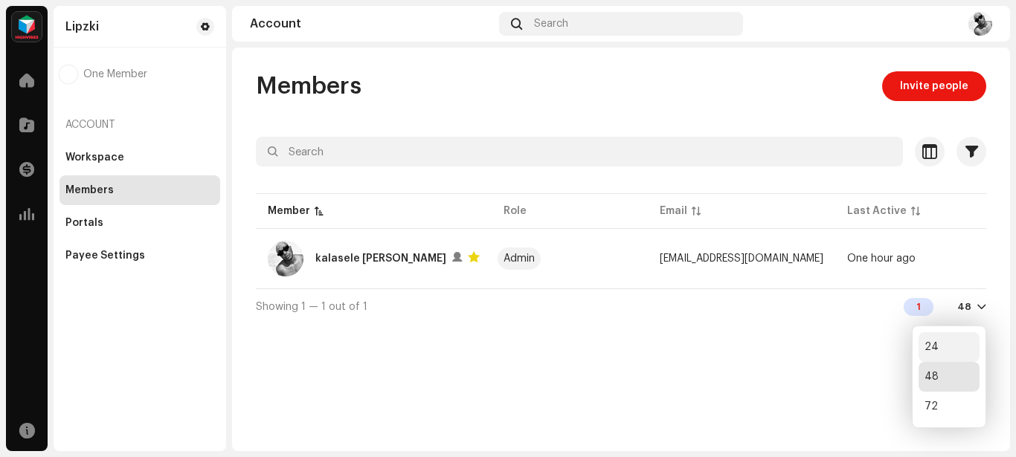
click at [950, 344] on div "24" at bounding box center [948, 347] width 61 height 30
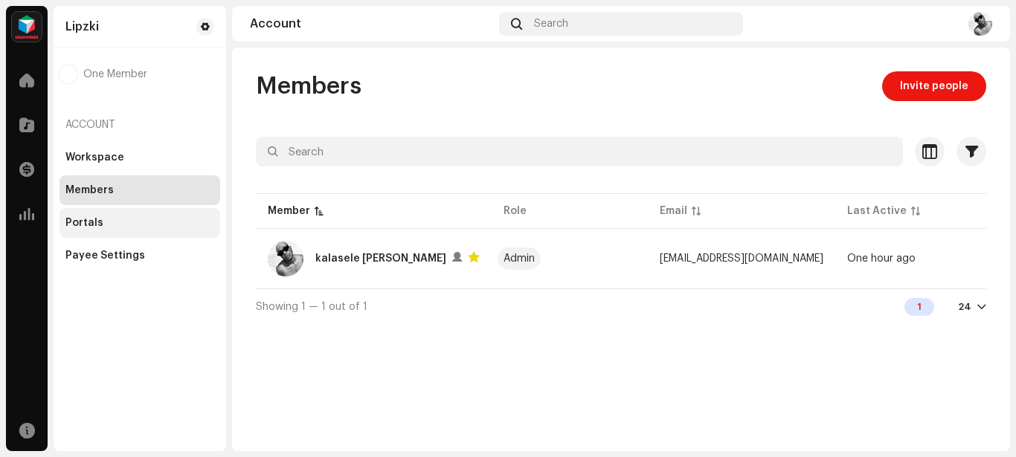
click at [129, 220] on div "Portals" at bounding box center [139, 223] width 149 height 12
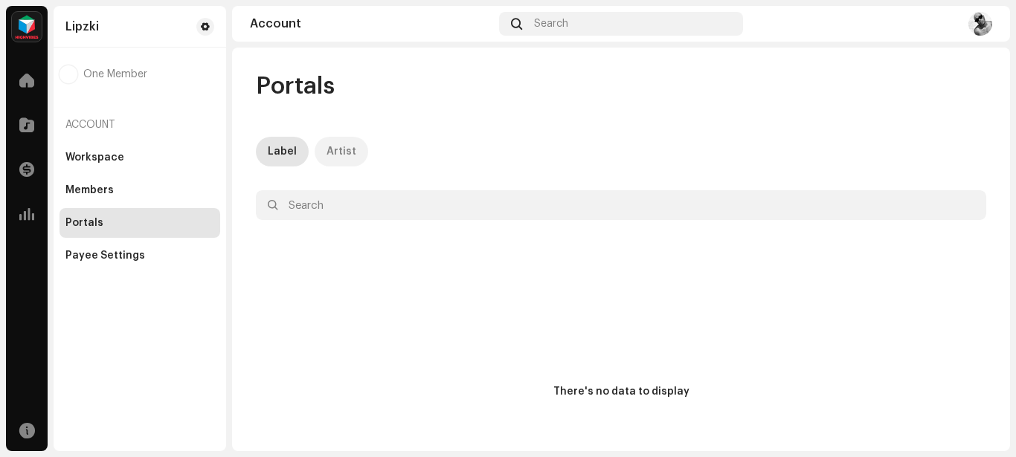
click at [335, 151] on div "Artist" at bounding box center [341, 152] width 30 height 30
click at [122, 257] on div "Payee Settings" at bounding box center [105, 256] width 80 height 12
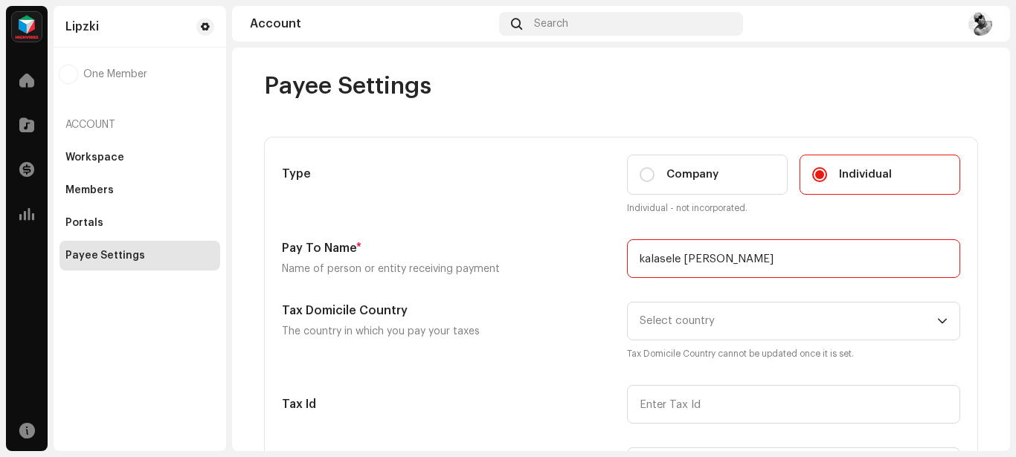
click at [740, 258] on input "kalasele [PERSON_NAME]" at bounding box center [793, 258] width 333 height 39
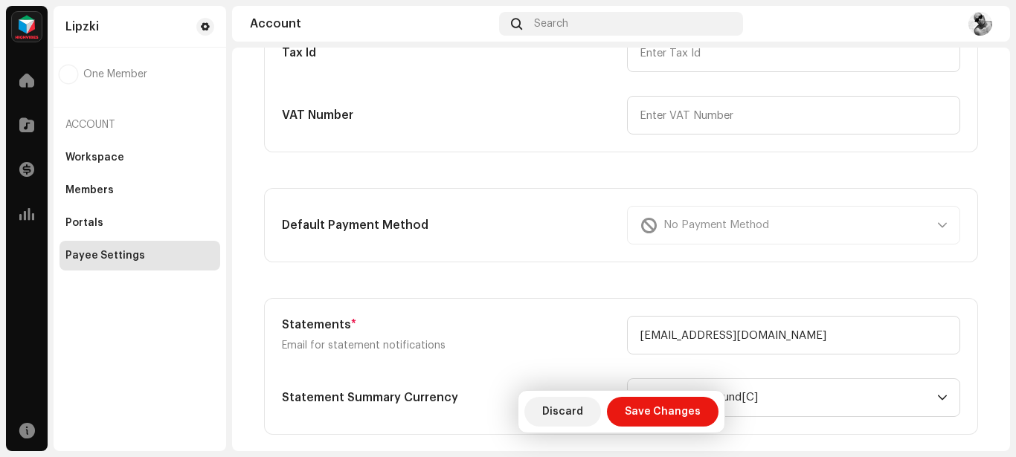
scroll to position [359, 0]
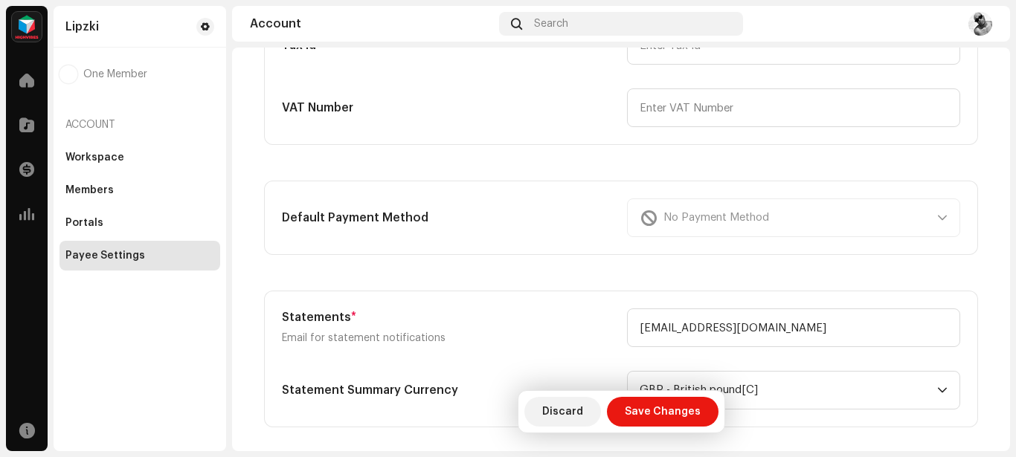
click at [935, 219] on div "No Payment Method" at bounding box center [793, 217] width 333 height 39
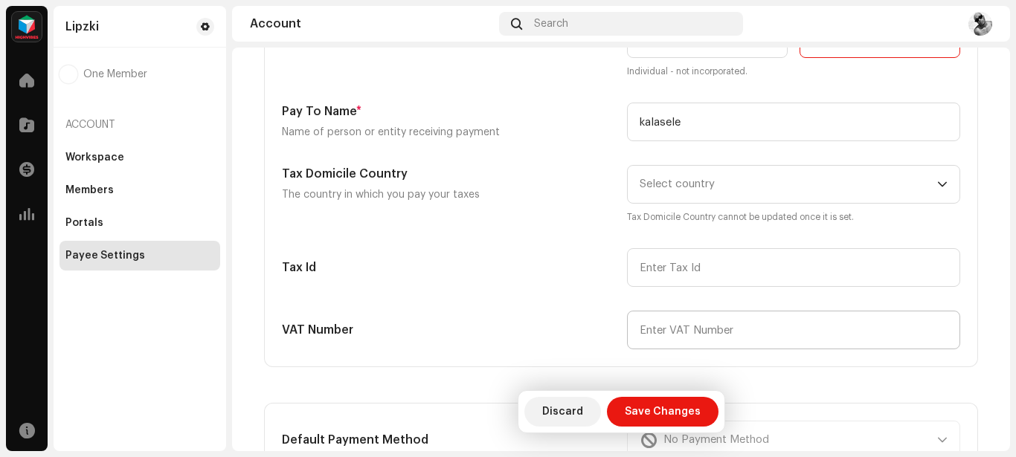
scroll to position [136, 0]
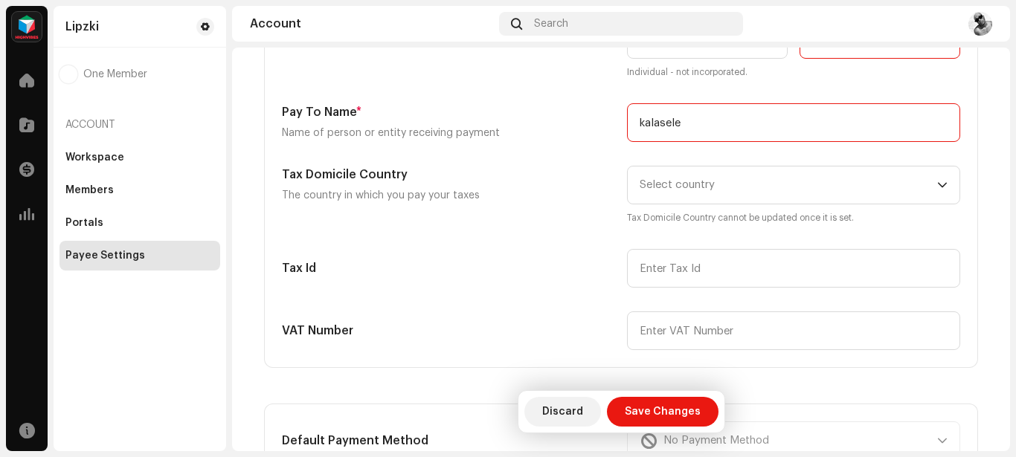
click at [739, 129] on input "kalasele" at bounding box center [793, 122] width 333 height 39
click at [714, 123] on input "kalasele [PERSON_NAME]" at bounding box center [793, 122] width 333 height 39
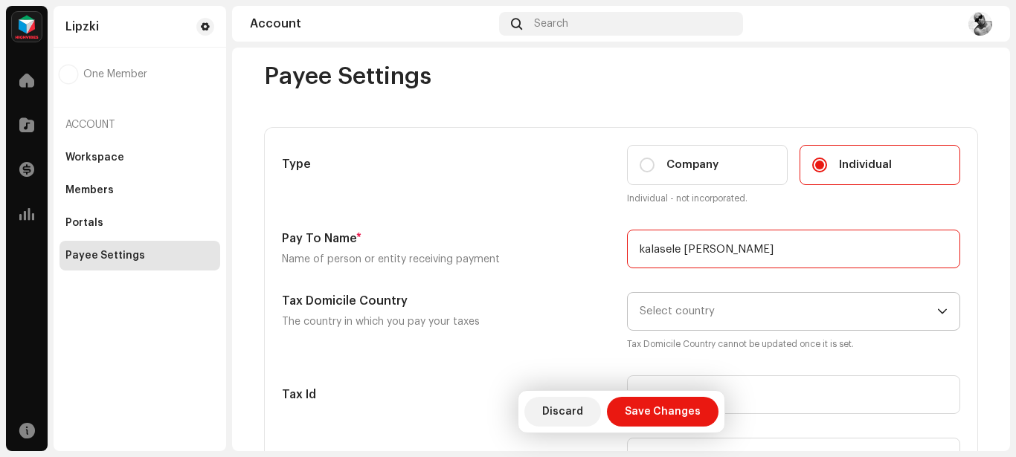
scroll to position [0, 0]
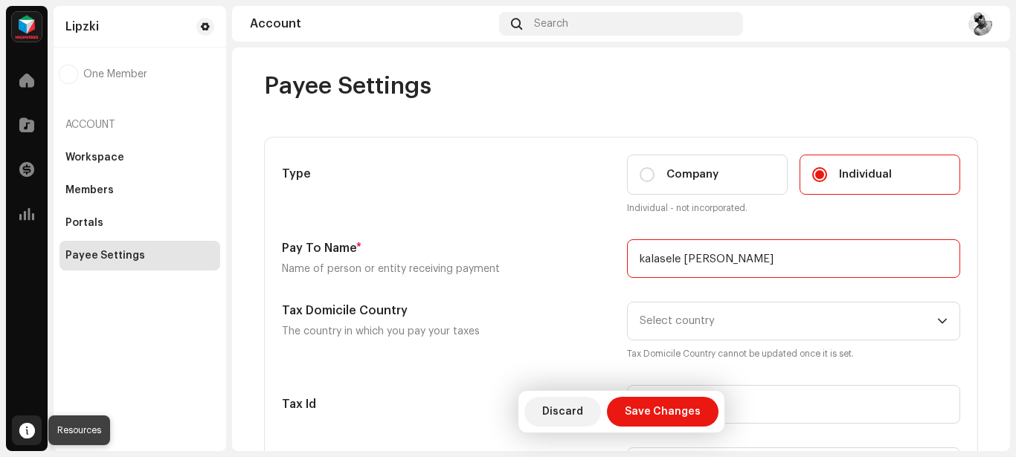
type input "kalasele [PERSON_NAME]"
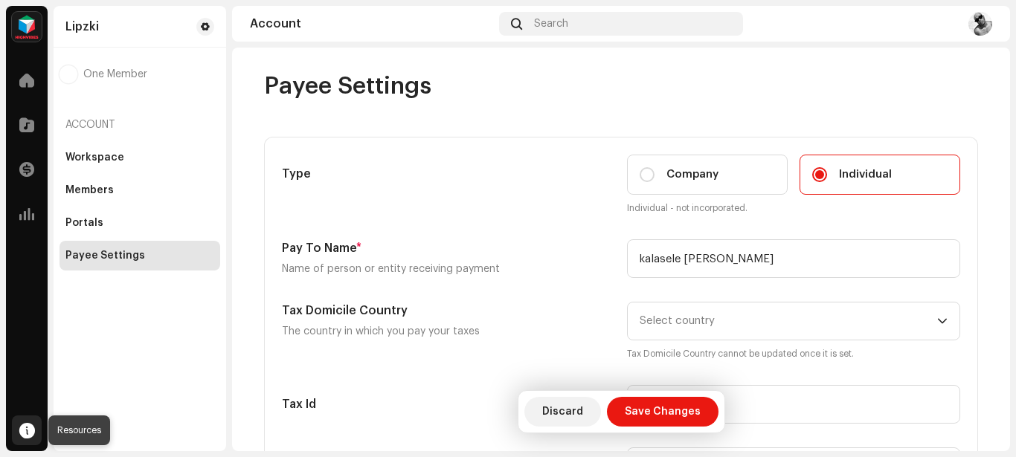
click at [28, 427] on span at bounding box center [27, 430] width 16 height 12
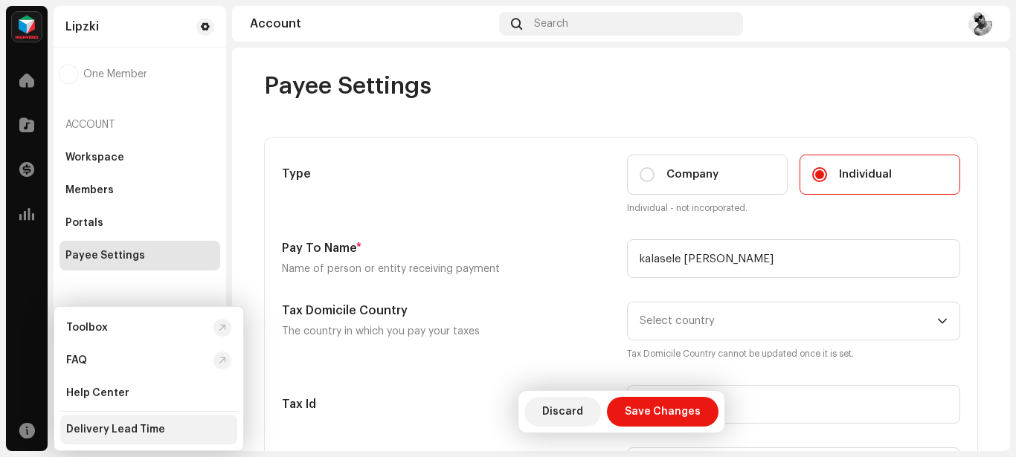
click at [126, 427] on div "Delivery Lead Time" at bounding box center [115, 430] width 99 height 12
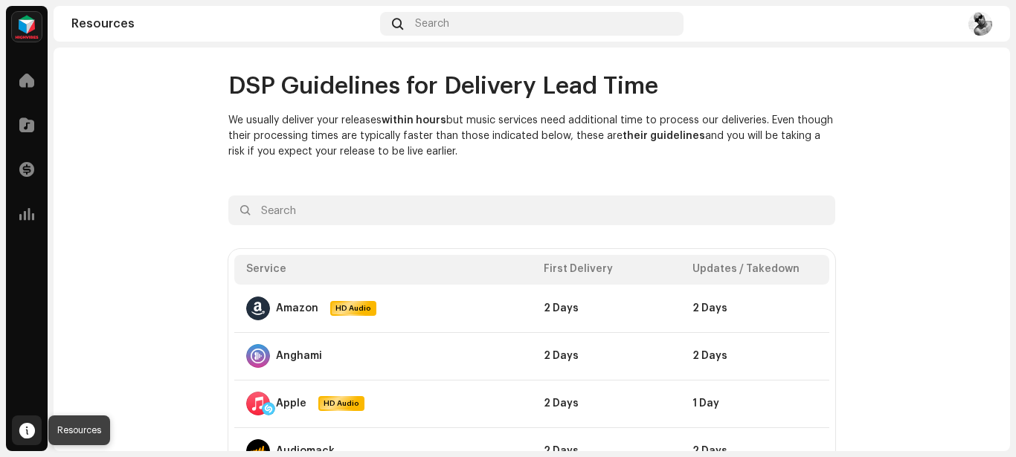
click at [30, 436] on span at bounding box center [27, 430] width 16 height 12
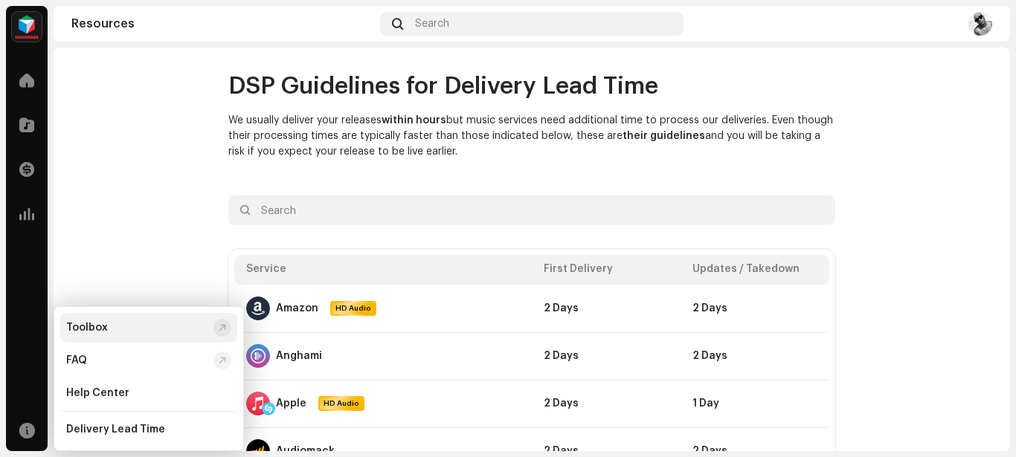
click at [120, 336] on div "Toolbox" at bounding box center [148, 328] width 177 height 30
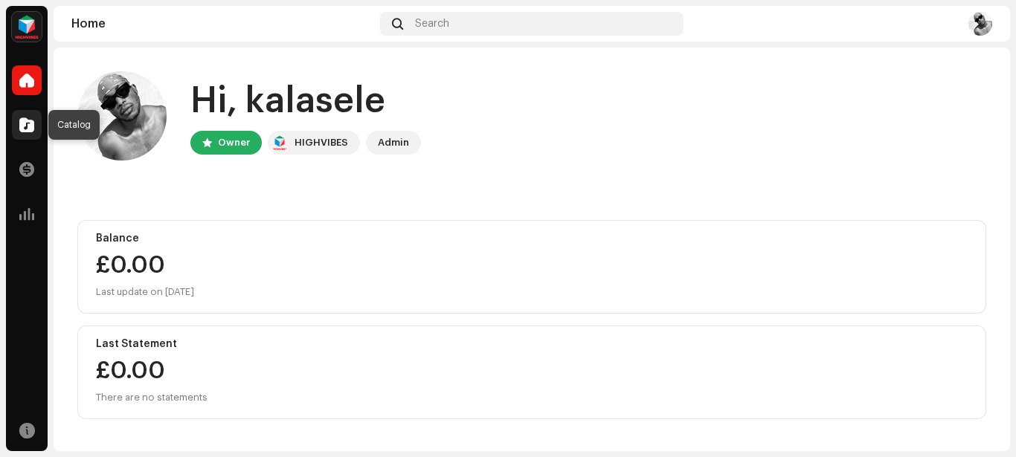
click at [21, 120] on span at bounding box center [26, 125] width 15 height 12
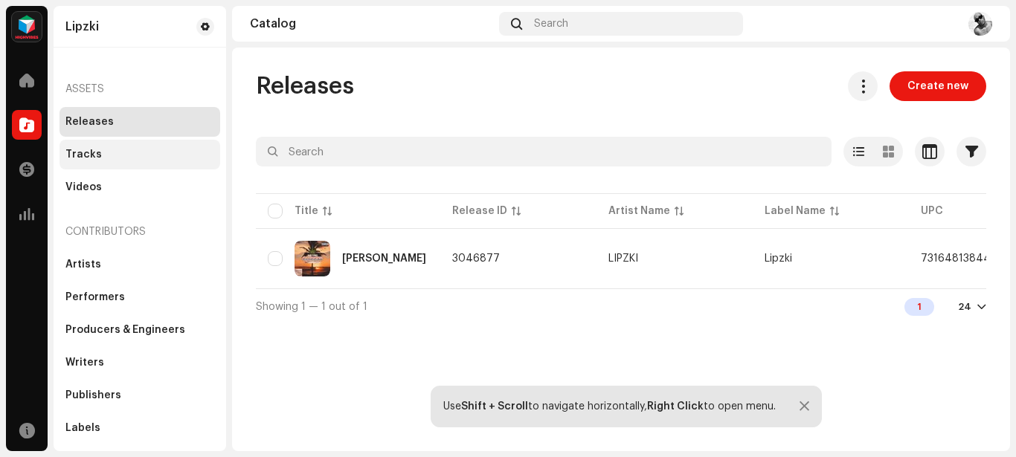
click at [125, 148] on div "Tracks" at bounding box center [139, 155] width 161 height 30
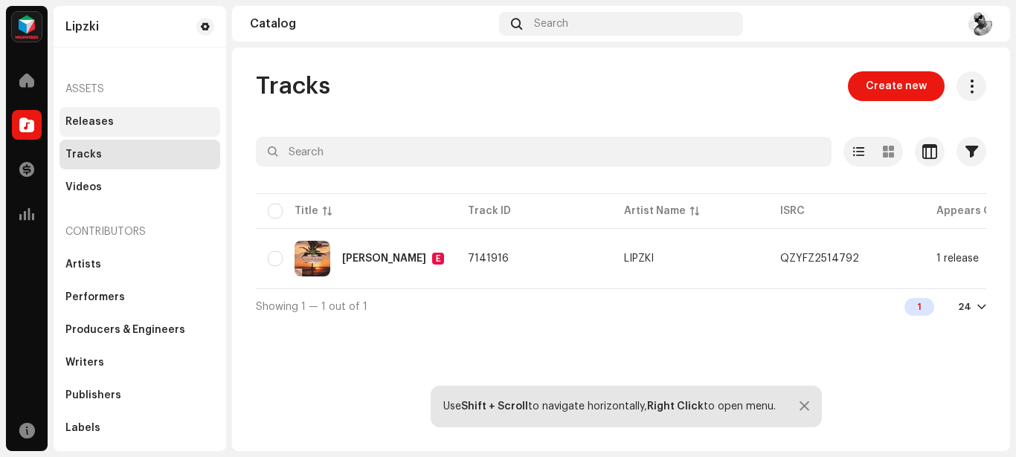
click at [93, 120] on div "Releases" at bounding box center [89, 122] width 48 height 12
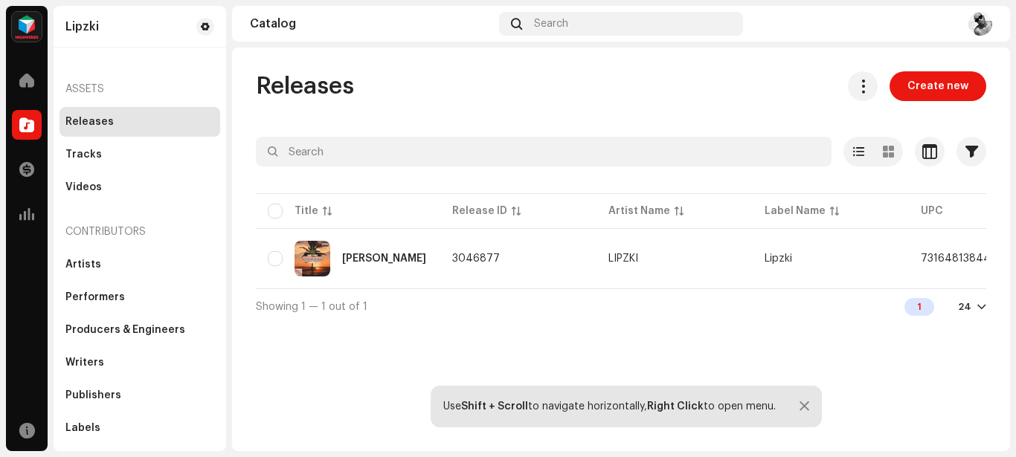
drag, startPoint x: 494, startPoint y: 303, endPoint x: 532, endPoint y: 300, distance: 38.8
click at [532, 300] on div "Selected 0 Options Filters Distribution status Never Distributed Processing Iss…" at bounding box center [621, 230] width 730 height 187
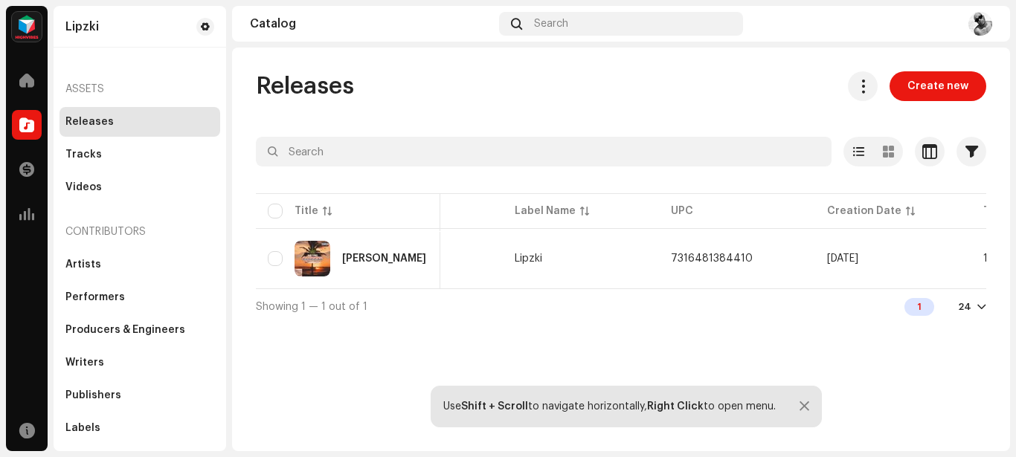
scroll to position [0, 256]
click at [675, 324] on div "Showing 1 — 1 out of 1 1 24" at bounding box center [621, 306] width 730 height 36
drag, startPoint x: 671, startPoint y: 256, endPoint x: 685, endPoint y: 256, distance: 14.9
click at [685, 256] on span "7316481384410" at bounding box center [706, 259] width 82 height 10
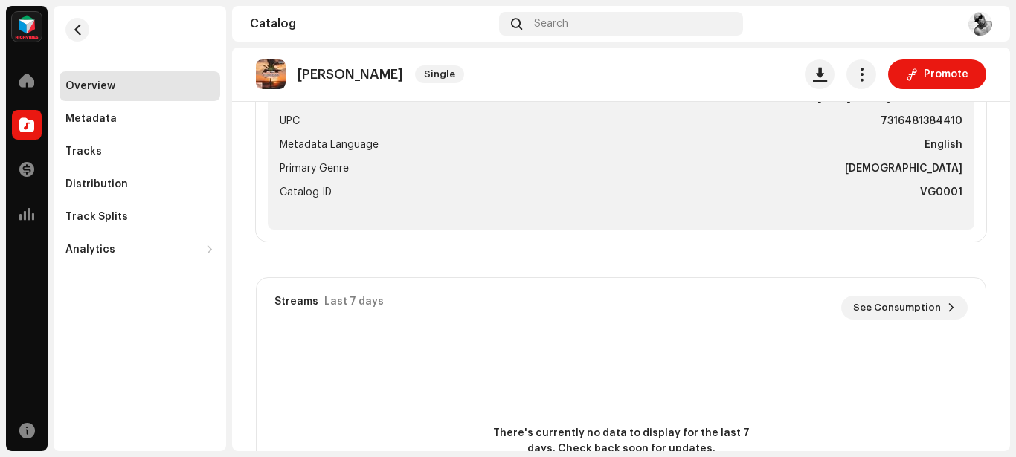
scroll to position [623, 0]
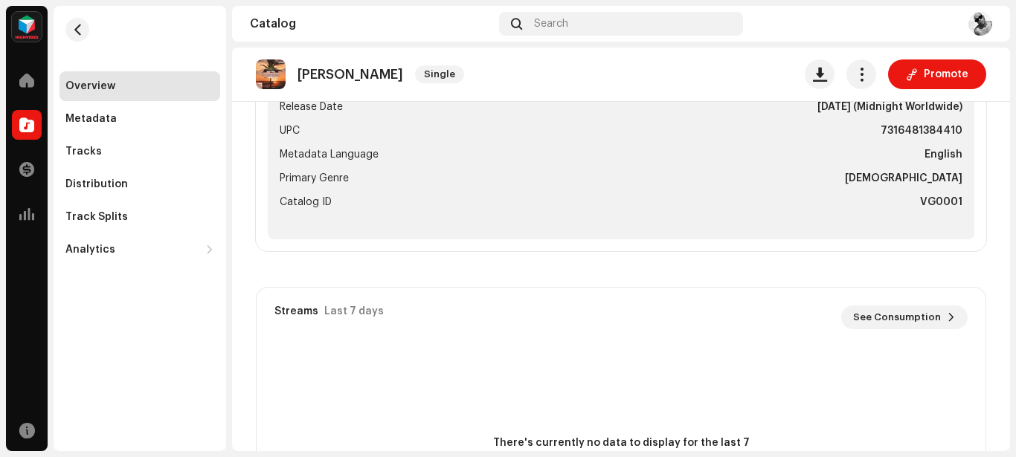
drag, startPoint x: 876, startPoint y: 129, endPoint x: 904, endPoint y: 127, distance: 27.6
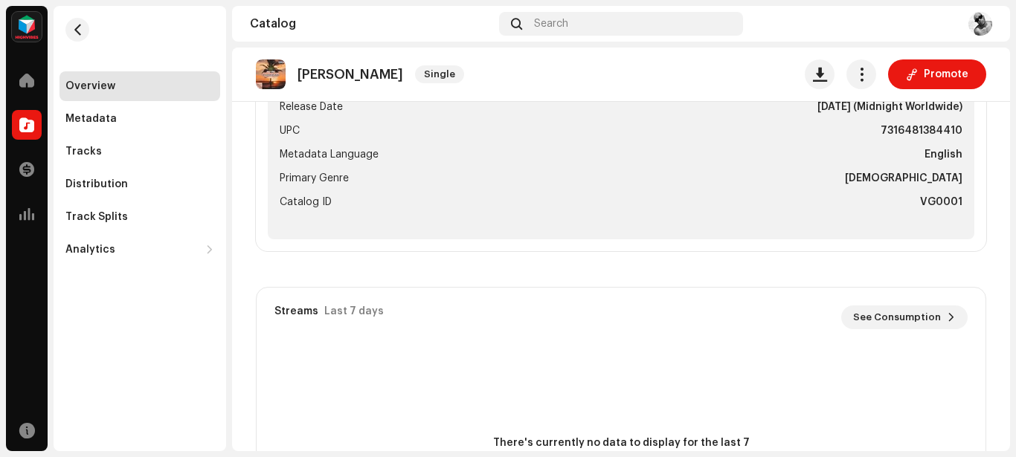
drag, startPoint x: 879, startPoint y: 127, endPoint x: 923, endPoint y: 128, distance: 43.9
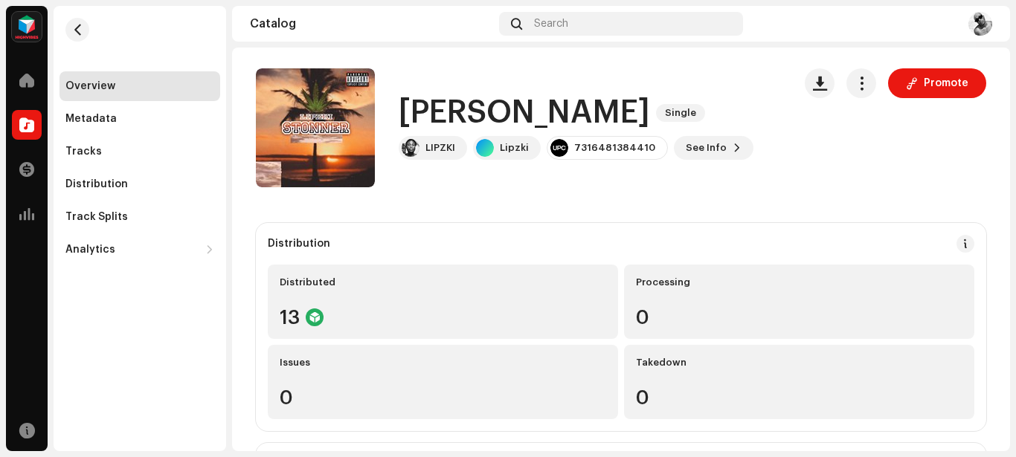
scroll to position [5, 0]
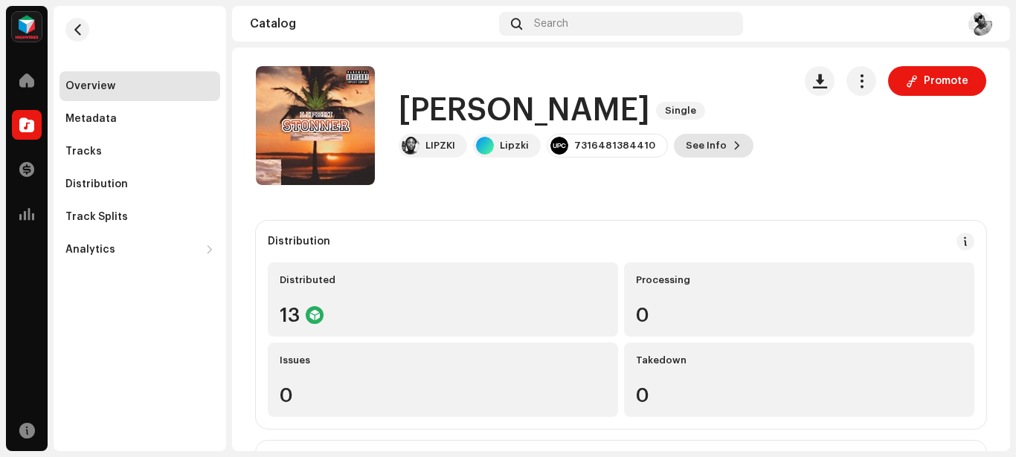
click at [732, 148] on span at bounding box center [736, 146] width 9 height 12
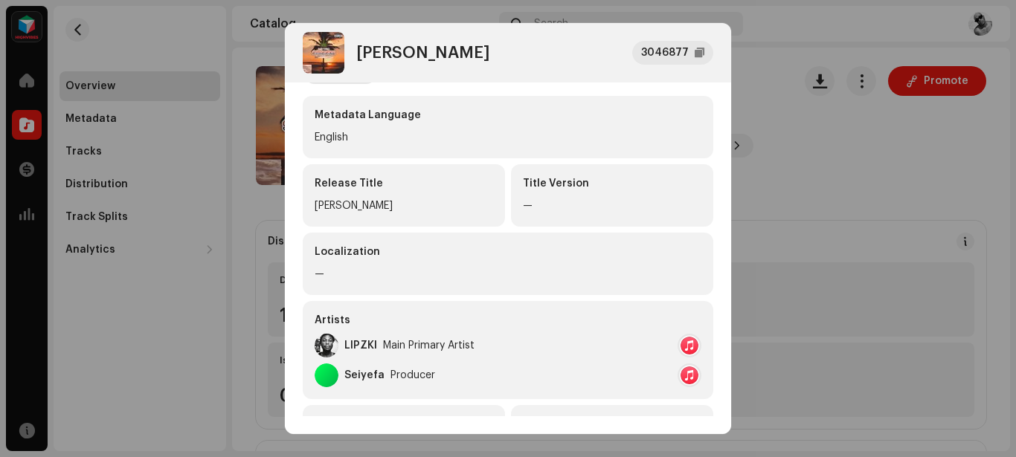
scroll to position [0, 0]
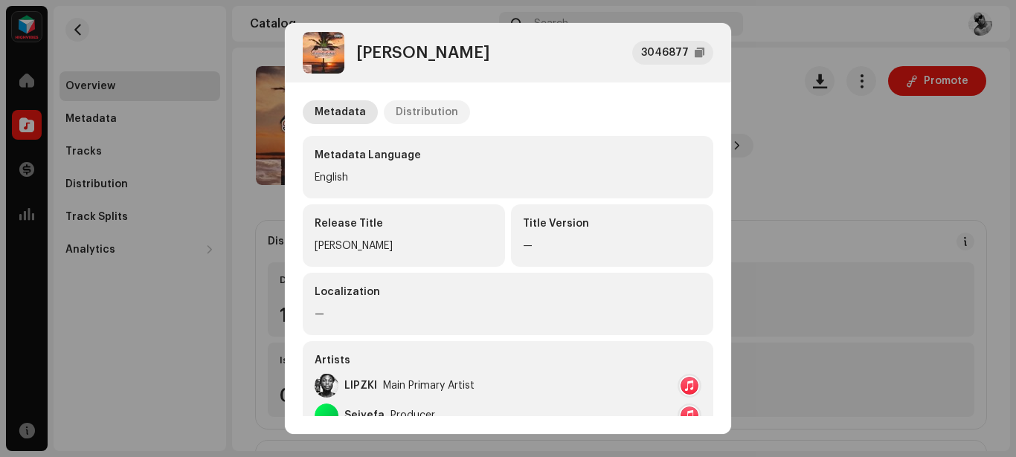
click at [447, 112] on div "Distribution" at bounding box center [427, 112] width 62 height 24
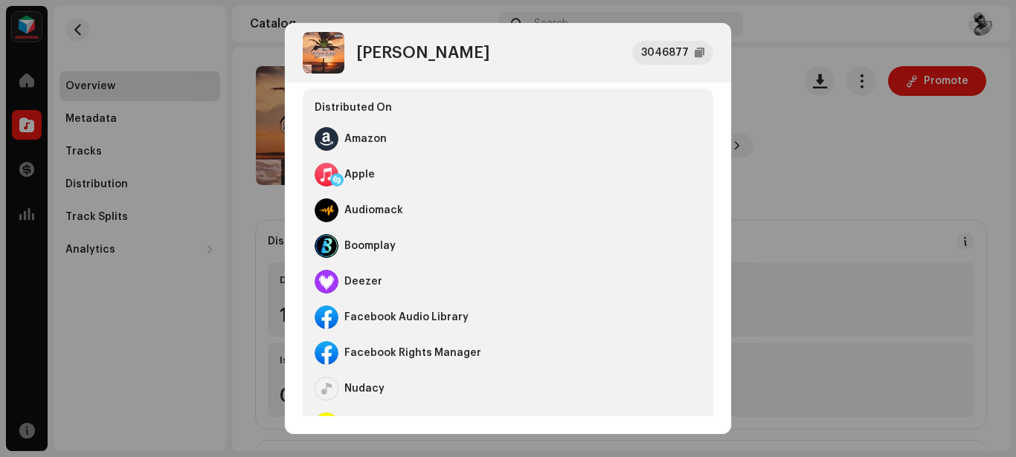
scroll to position [117, 0]
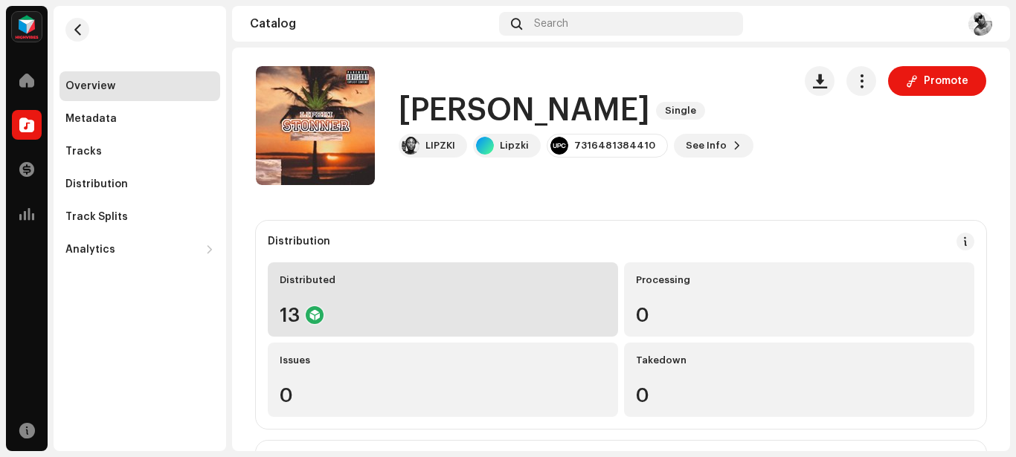
click at [482, 311] on div "13" at bounding box center [443, 315] width 326 height 19
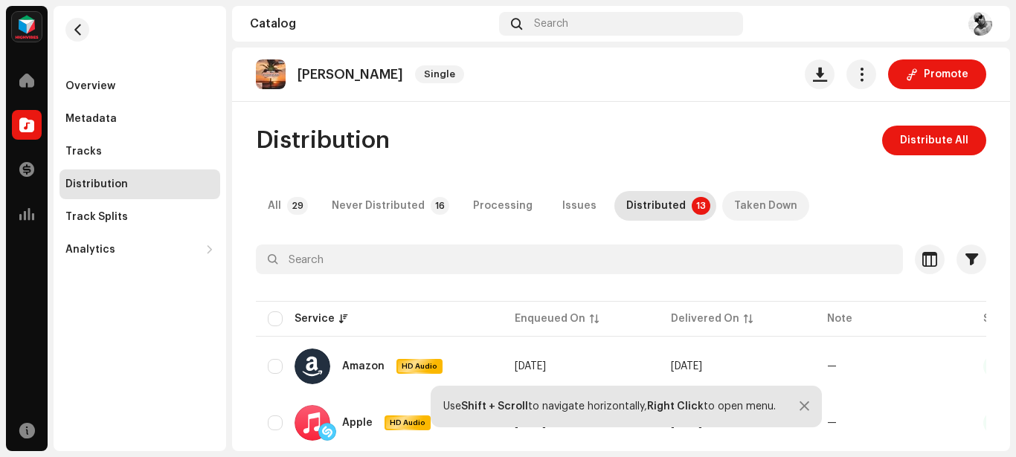
click at [734, 200] on div "Taken Down" at bounding box center [765, 206] width 63 height 30
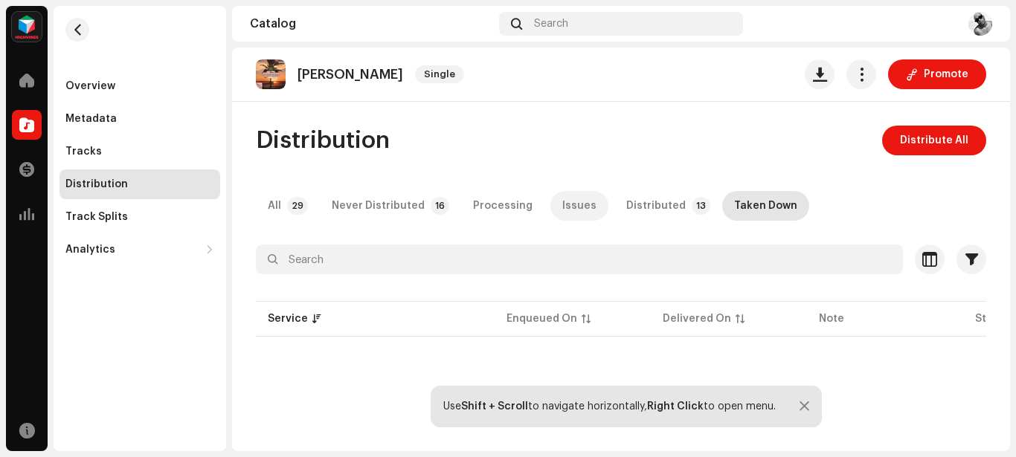
click at [566, 207] on div "Issues" at bounding box center [579, 206] width 34 height 30
click at [488, 207] on div "Processing" at bounding box center [502, 206] width 59 height 30
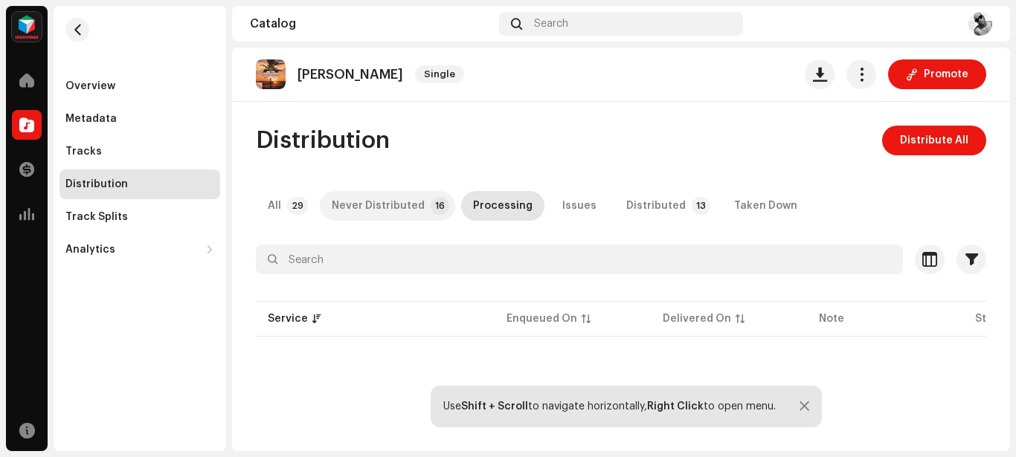
click at [398, 198] on div "Never Distributed" at bounding box center [378, 206] width 93 height 30
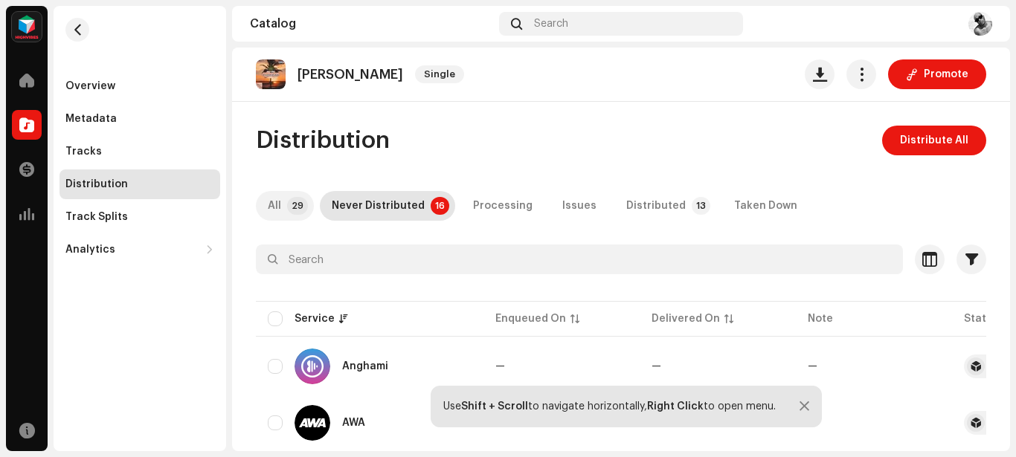
click at [283, 204] on p-tab "All 29" at bounding box center [285, 206] width 58 height 30
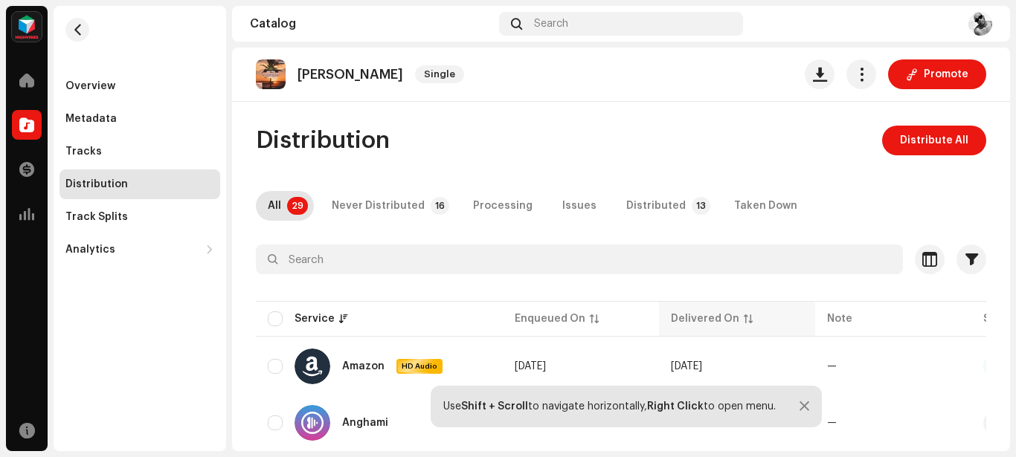
click at [697, 320] on div "Delivered On" at bounding box center [705, 318] width 68 height 15
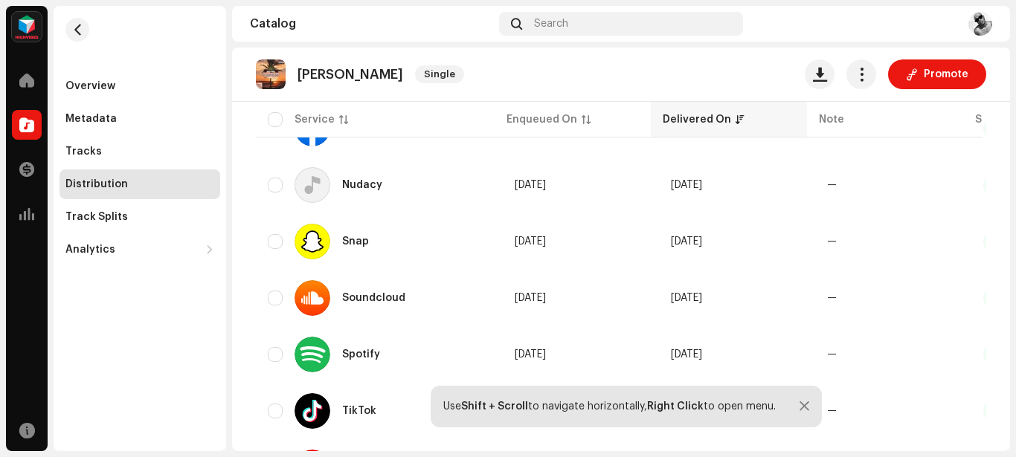
scroll to position [1579, 0]
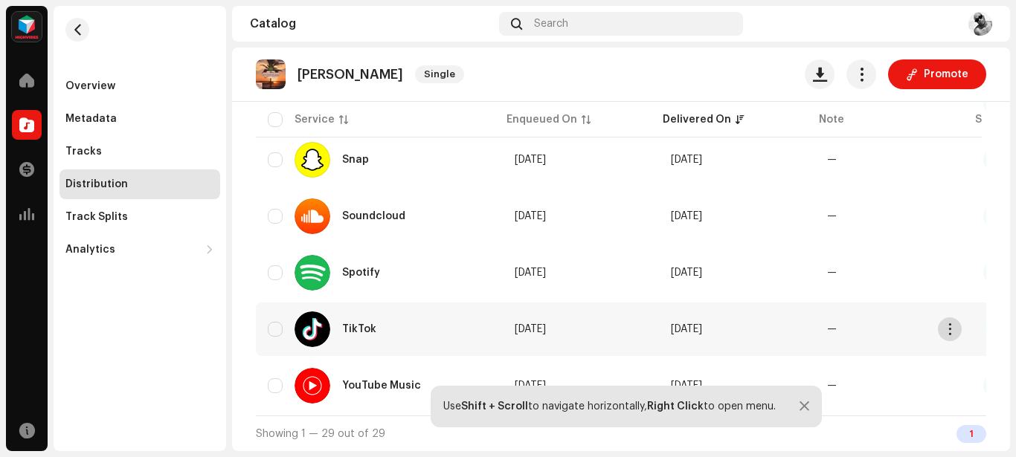
click at [949, 323] on span "button" at bounding box center [949, 329] width 11 height 12
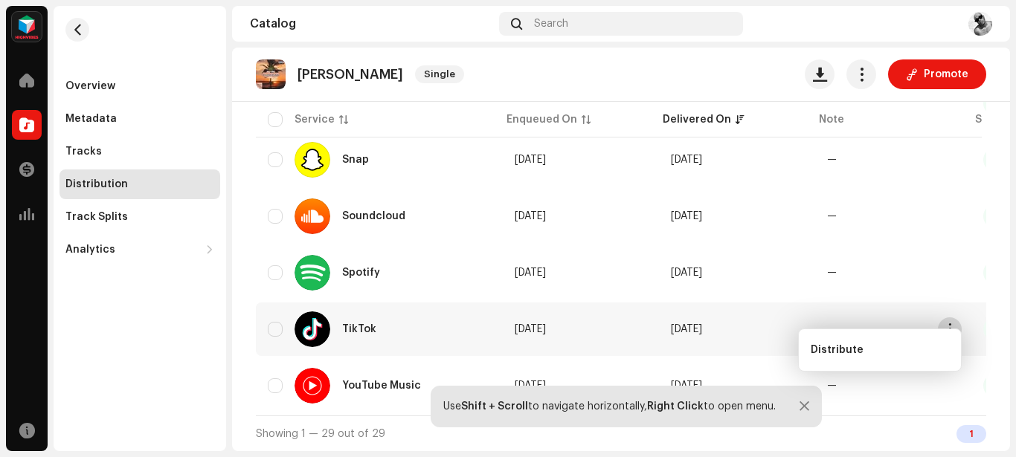
click at [949, 323] on span "button" at bounding box center [949, 329] width 11 height 12
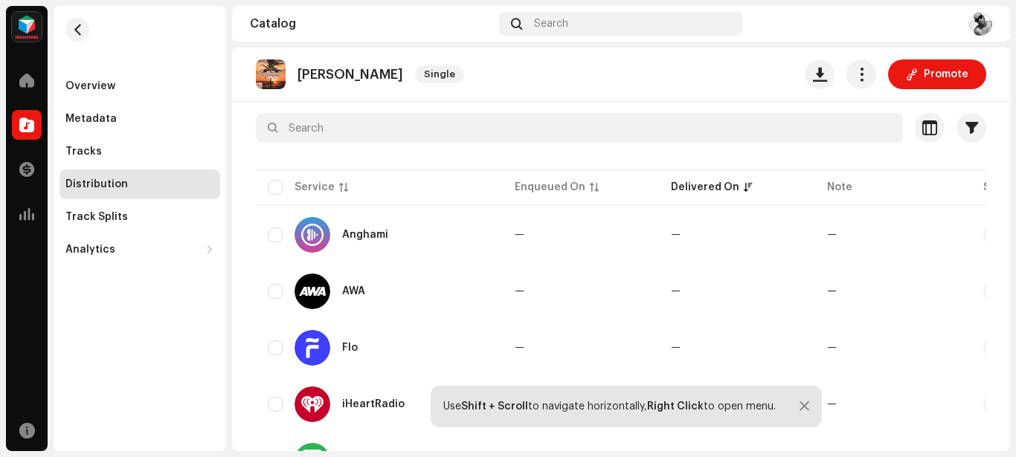
scroll to position [0, 0]
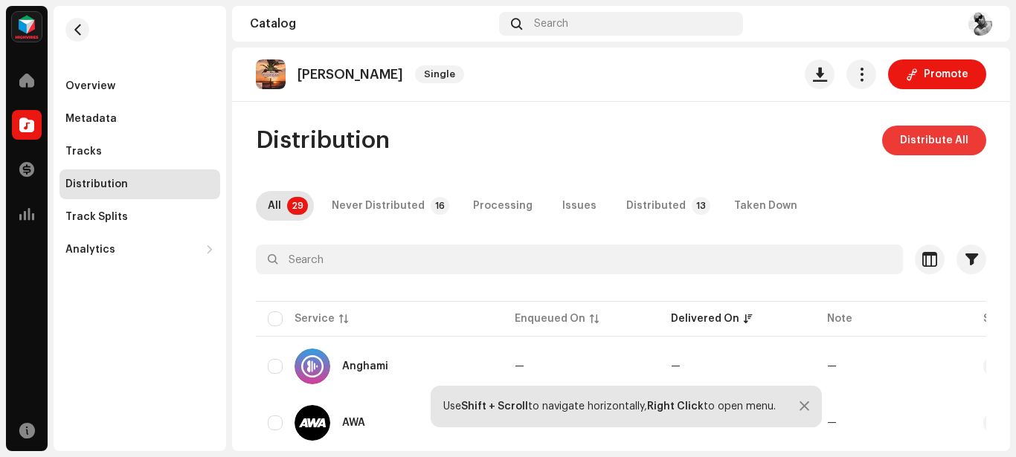
click at [913, 141] on span "Distribute All" at bounding box center [934, 141] width 68 height 30
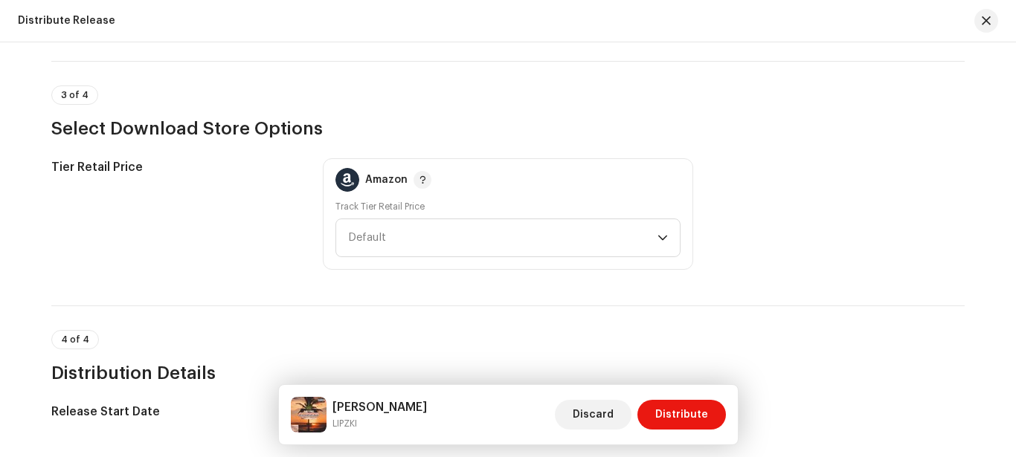
scroll to position [1934, 0]
click at [657, 243] on div "dropdown trigger" at bounding box center [662, 237] width 10 height 37
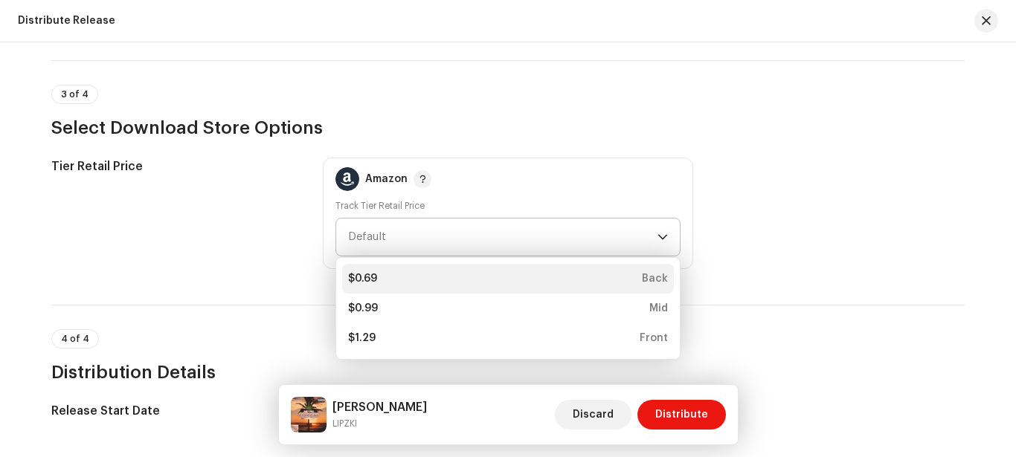
click at [604, 279] on div "$0.69 Back" at bounding box center [508, 278] width 320 height 15
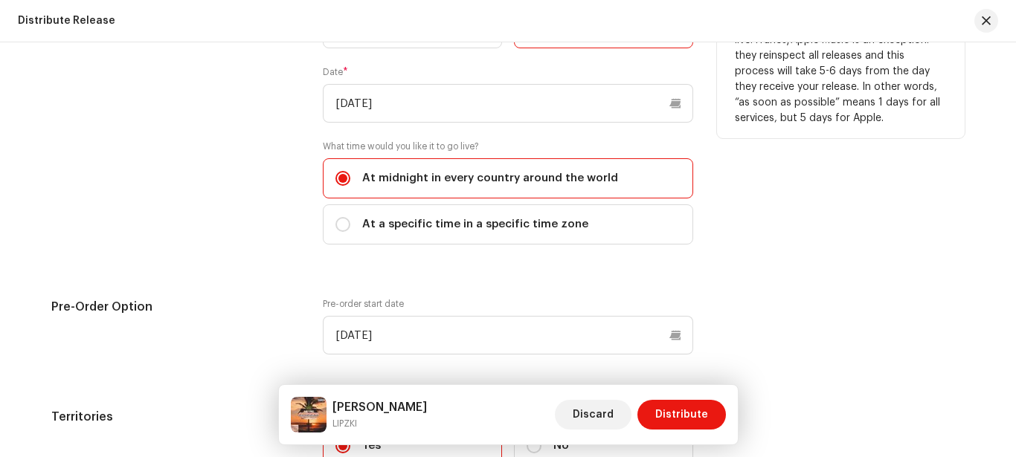
scroll to position [2421, 0]
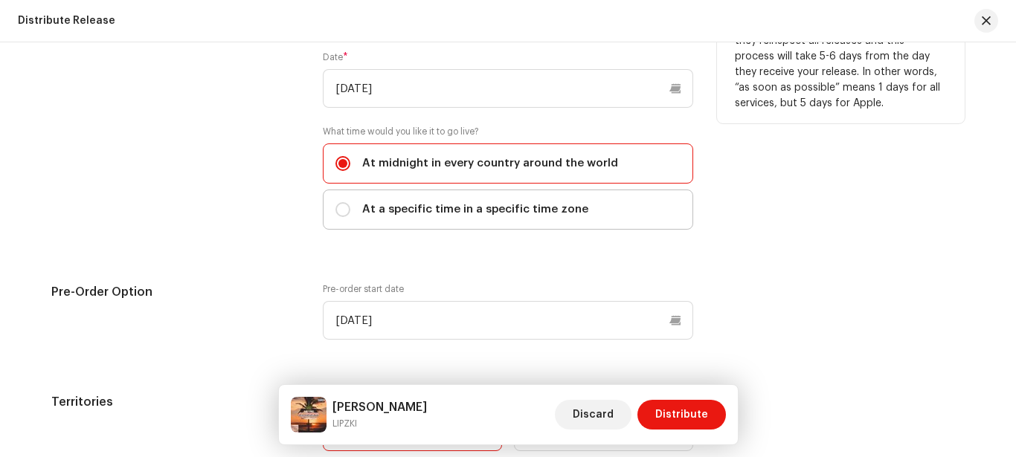
click at [407, 211] on span "At a specific time in a specific time zone" at bounding box center [475, 209] width 226 height 16
click at [350, 211] on input "At a specific time in a specific time zone" at bounding box center [342, 209] width 15 height 15
radio input "true"
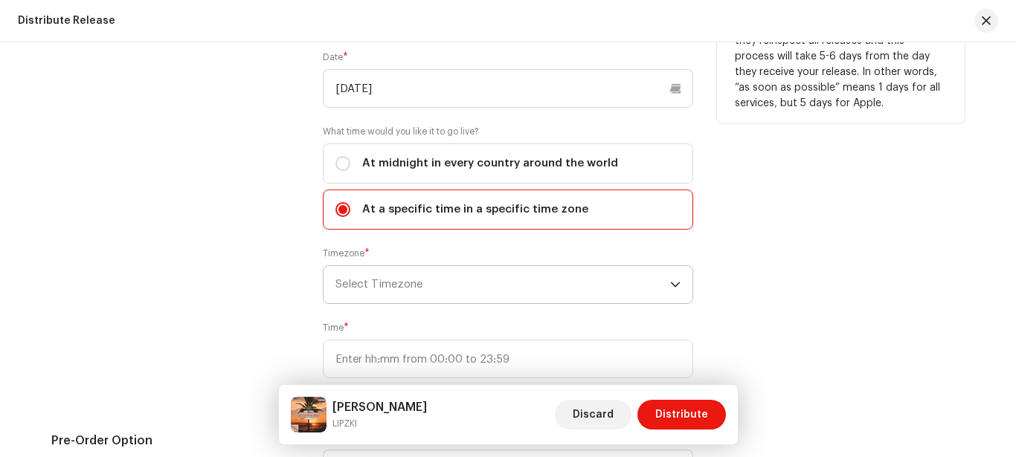
click at [622, 275] on span "Select Timezone" at bounding box center [502, 284] width 335 height 37
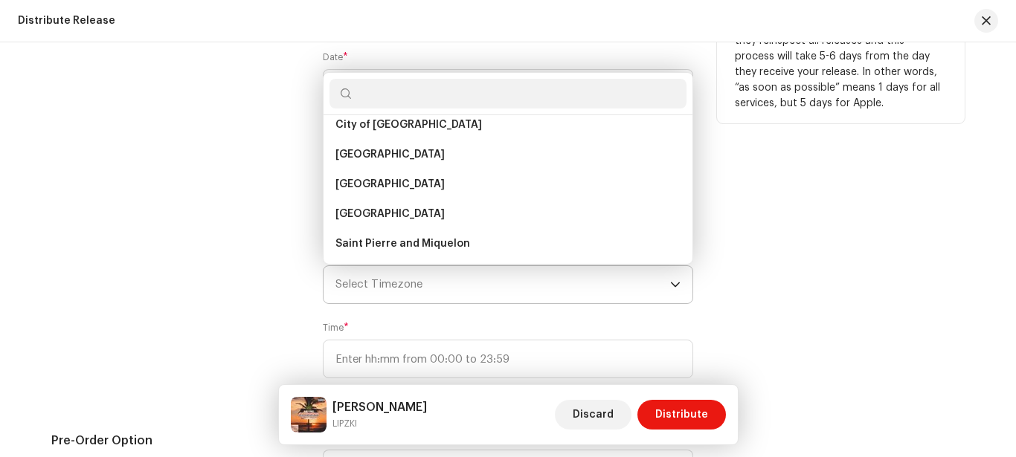
scroll to position [987, 0]
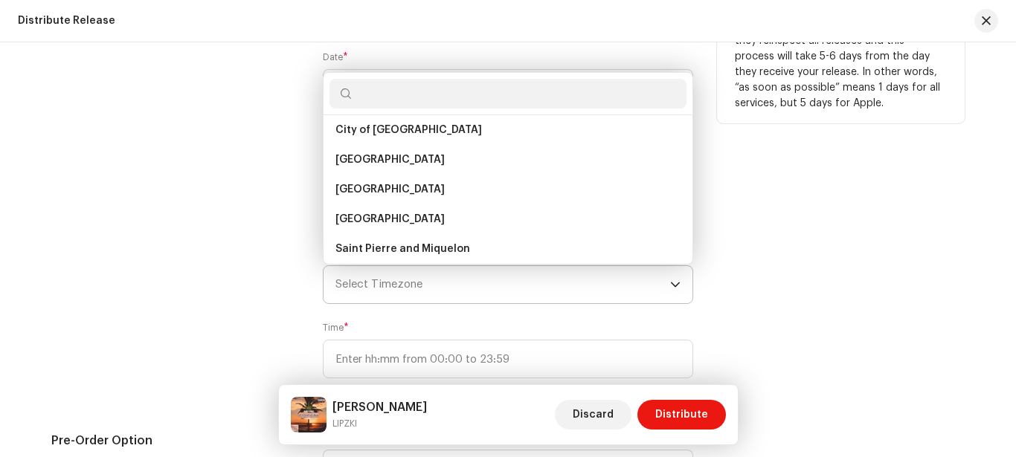
click at [492, 98] on input "text" at bounding box center [507, 94] width 357 height 30
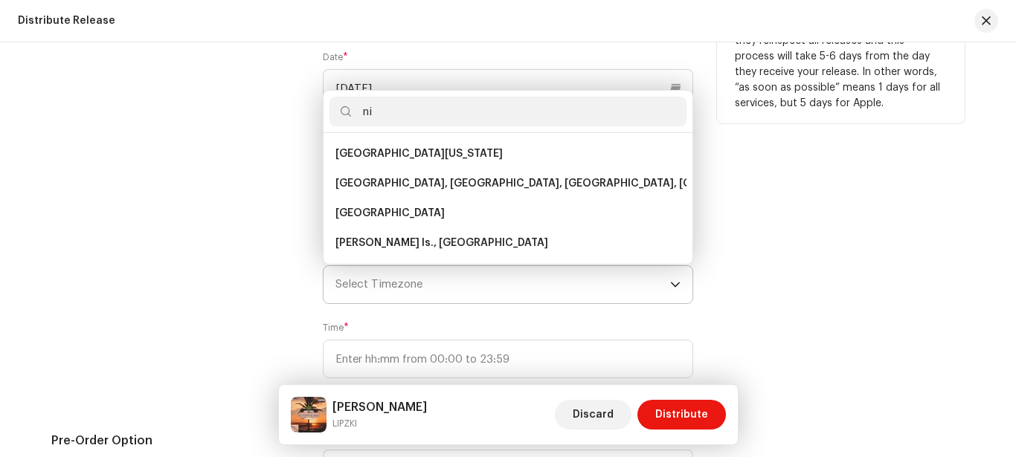
type input "n"
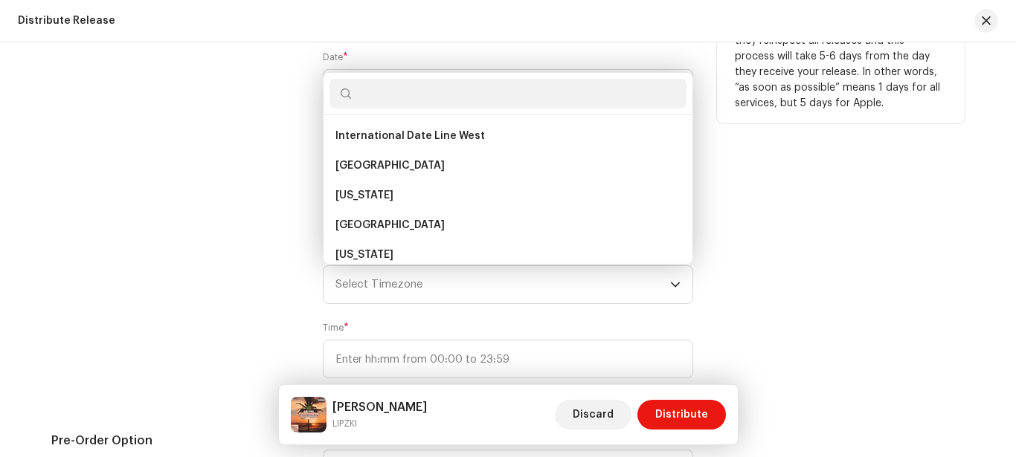
click at [259, 174] on div "Release Start Date" at bounding box center [175, 156] width 248 height 480
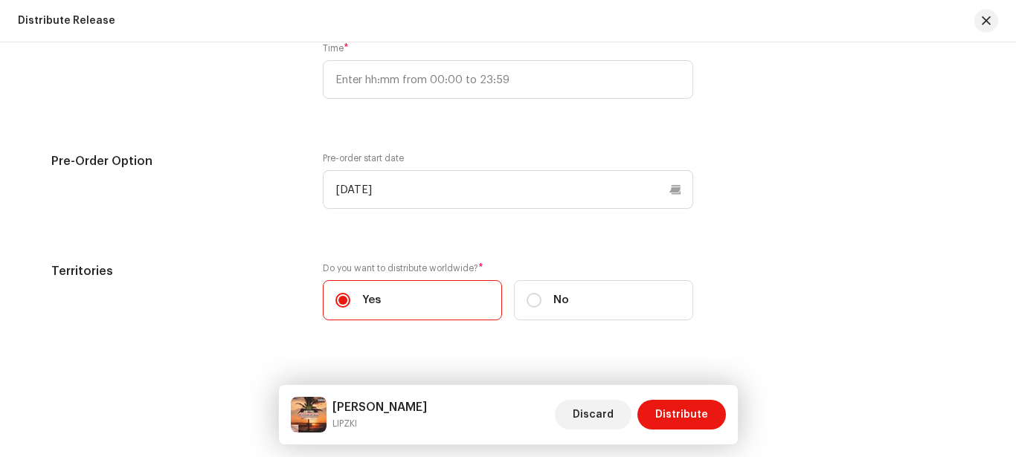
scroll to position [2742, 0]
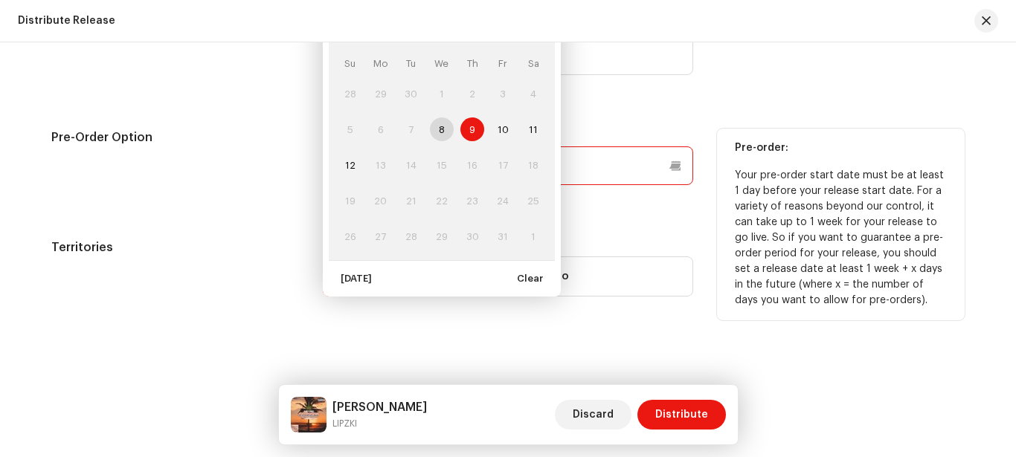
click at [563, 174] on input "10/09/2025" at bounding box center [508, 165] width 370 height 39
click at [566, 157] on input "10/09/2025" at bounding box center [508, 165] width 370 height 39
drag, startPoint x: 633, startPoint y: 161, endPoint x: 621, endPoint y: 232, distance: 72.4
click at [621, 185] on input "10/09/2025" at bounding box center [508, 165] width 370 height 39
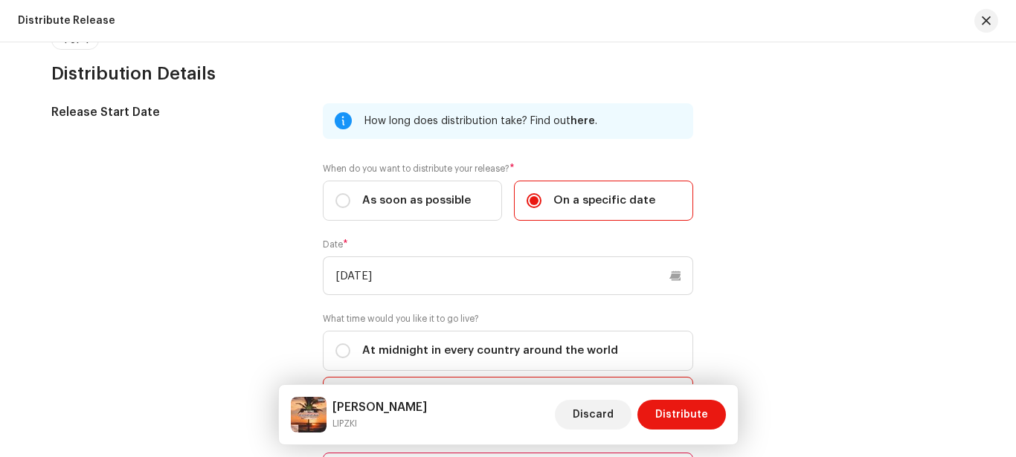
scroll to position [2233, 0]
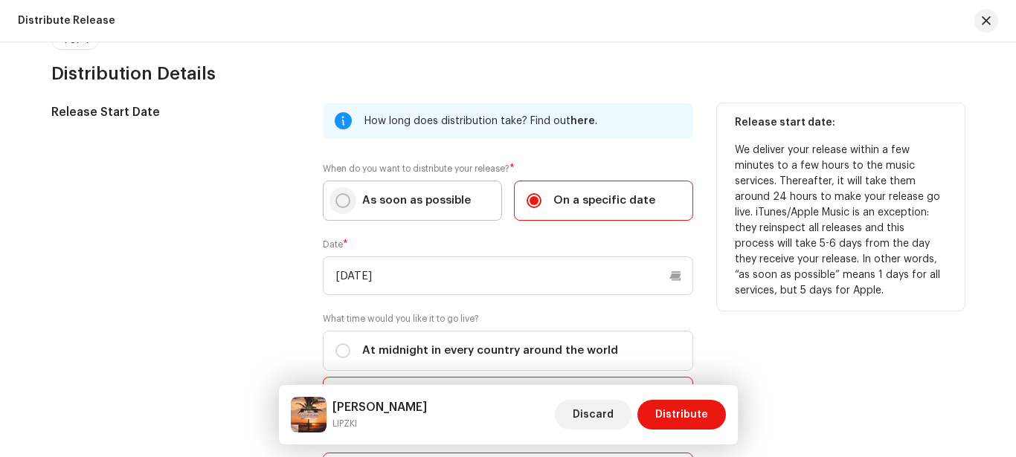
click at [340, 201] on input "As soon as possible" at bounding box center [342, 200] width 15 height 15
radio input "true"
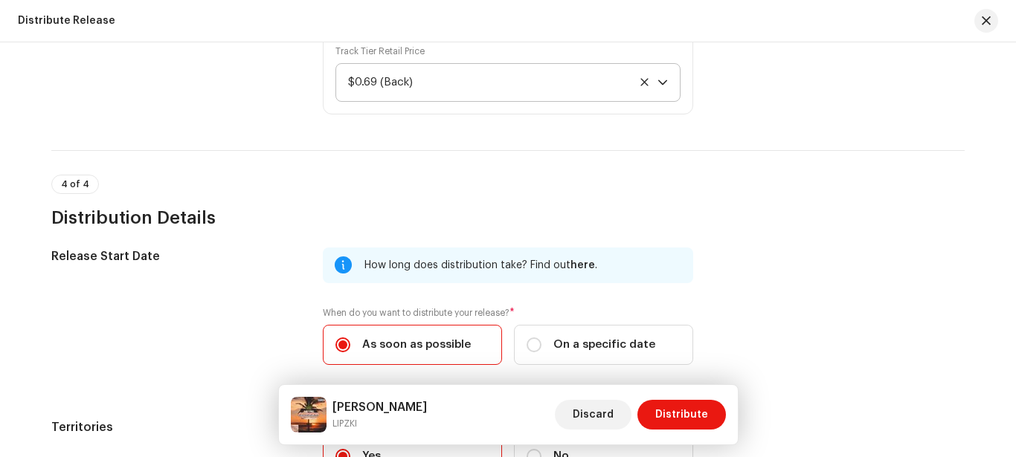
scroll to position [2088, 0]
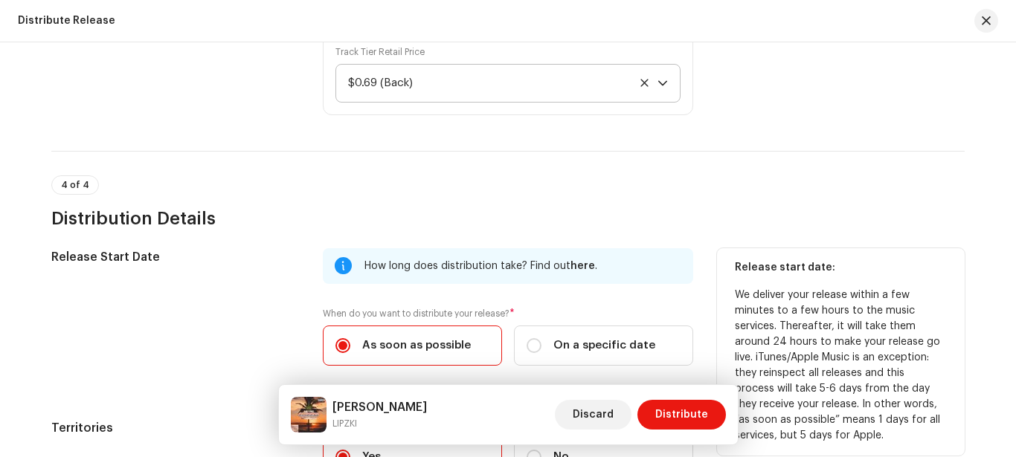
click at [570, 263] on span "here" at bounding box center [582, 266] width 25 height 10
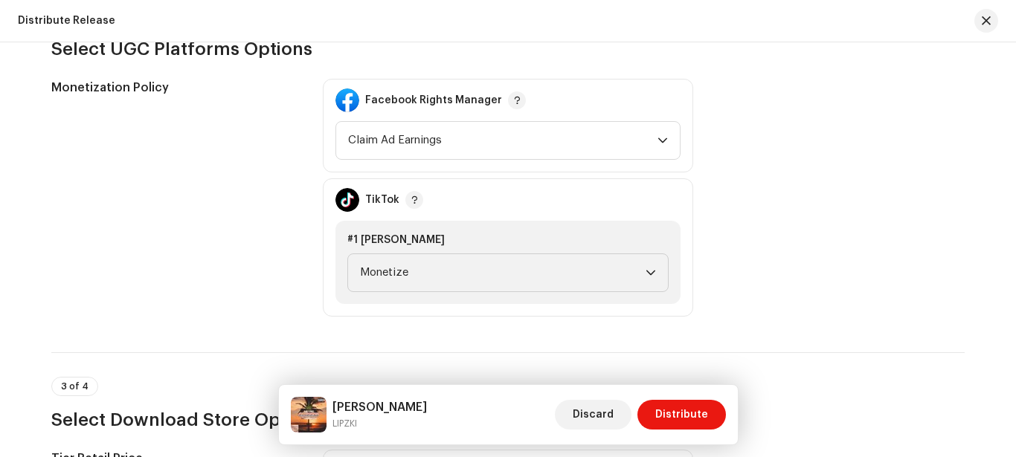
scroll to position [1627, 0]
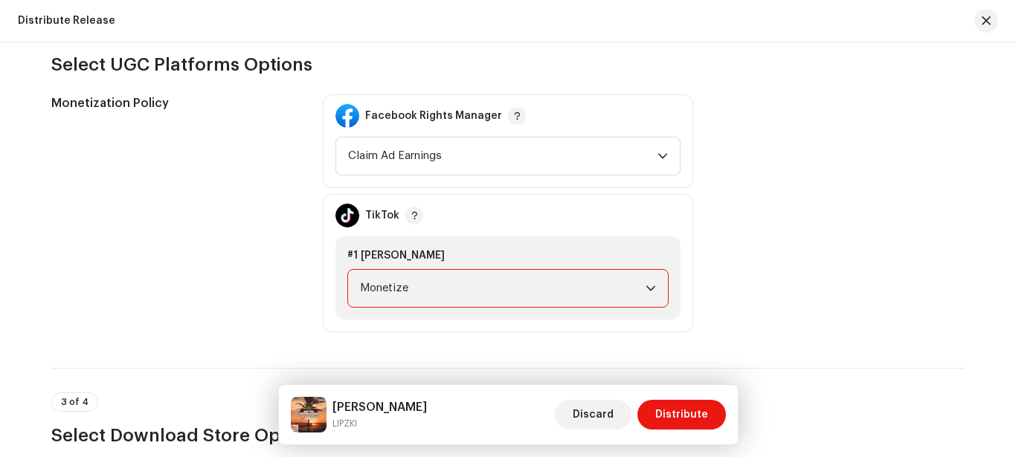
click at [519, 286] on span "Monetize" at bounding box center [502, 288] width 285 height 37
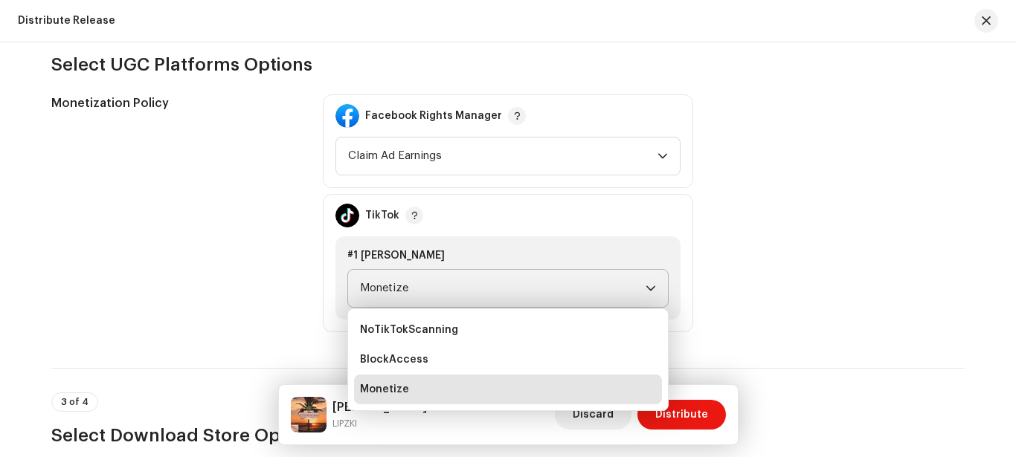
click at [441, 390] on li "Monetize" at bounding box center [508, 390] width 308 height 30
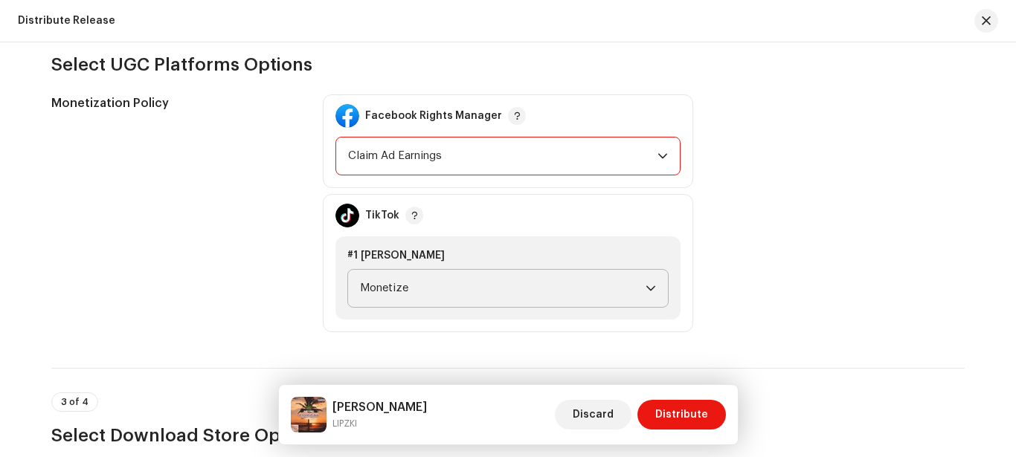
click at [526, 155] on span "Claim Ad Earnings" at bounding box center [502, 156] width 309 height 37
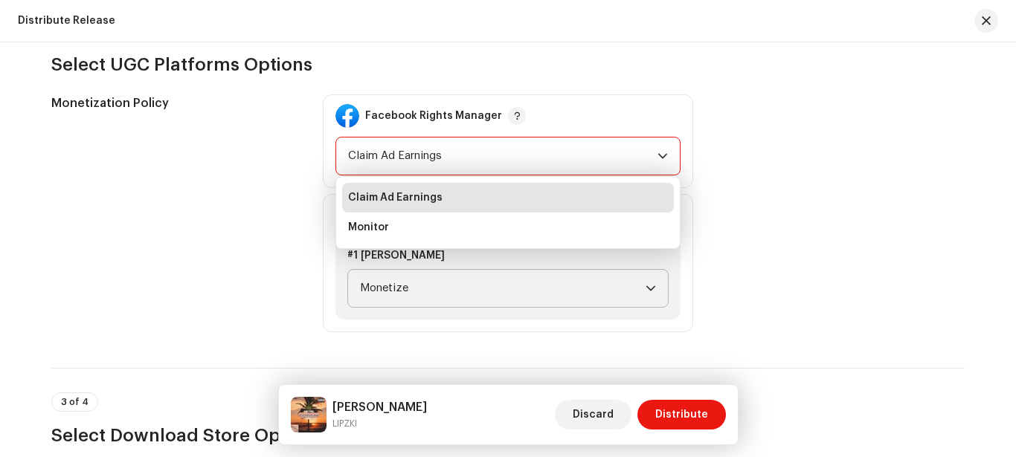
click at [451, 201] on li "Claim Ad Earnings" at bounding box center [508, 198] width 332 height 30
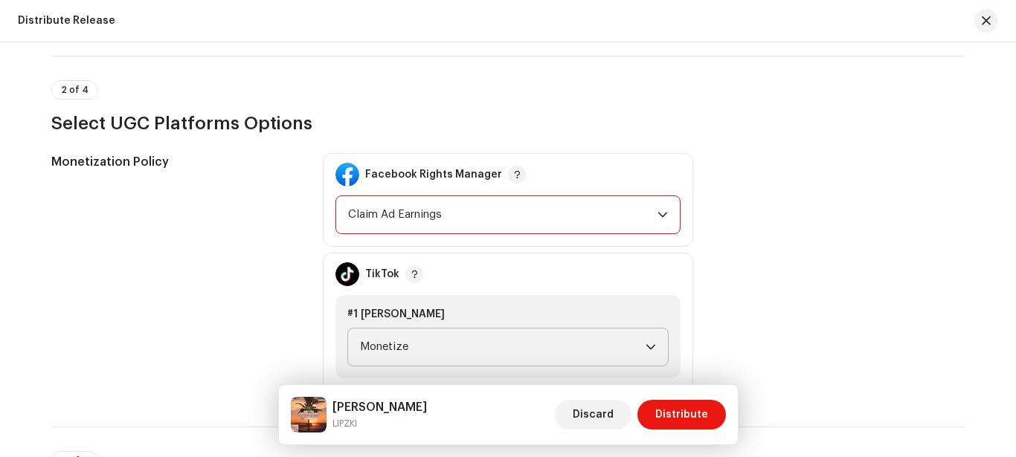
scroll to position [1562, 0]
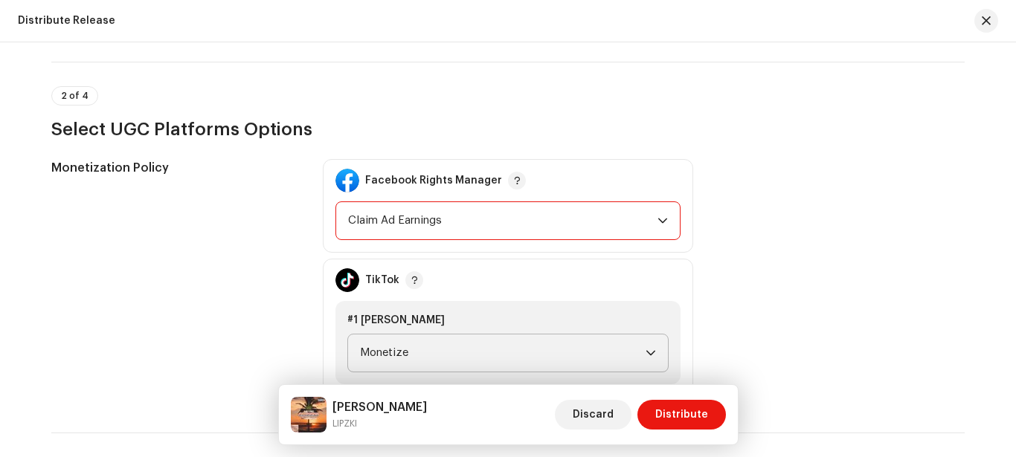
click at [622, 211] on span "Claim Ad Earnings" at bounding box center [502, 220] width 309 height 37
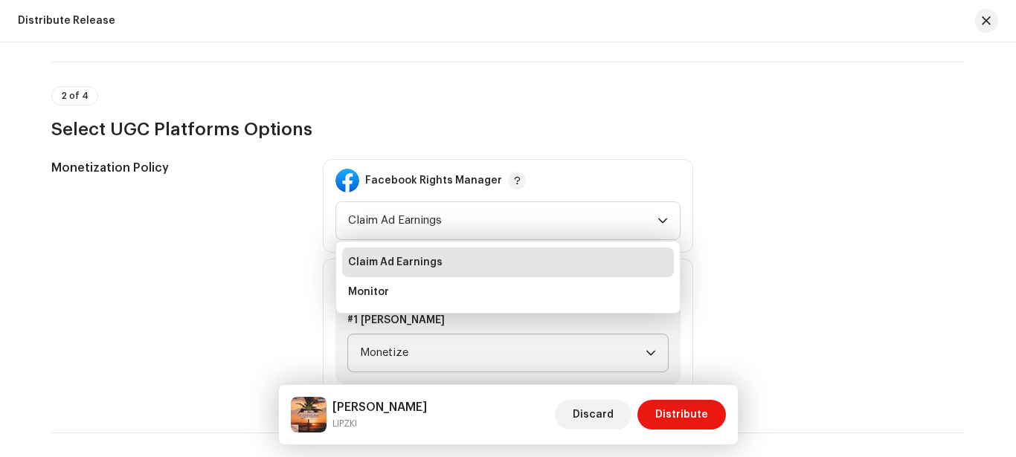
click at [789, 248] on div "Monetization Policy Facebook Rights Manager Claim Ad Earnings Claim Ad Earnings…" at bounding box center [507, 278] width 913 height 238
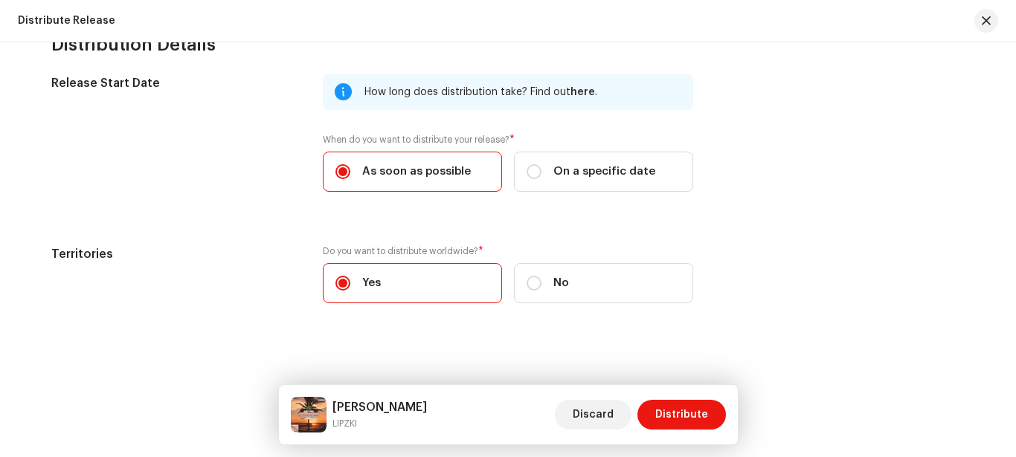
scroll to position [2269, 0]
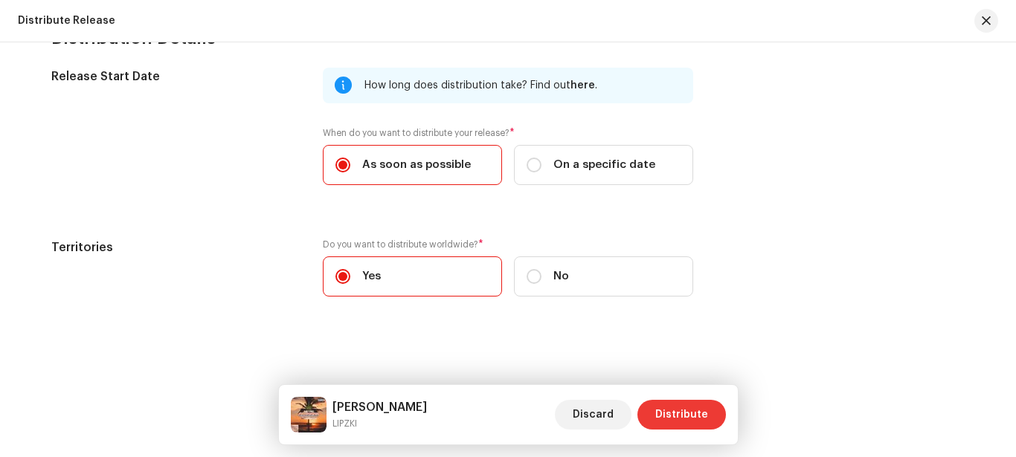
click at [690, 415] on span "Distribute" at bounding box center [681, 415] width 53 height 30
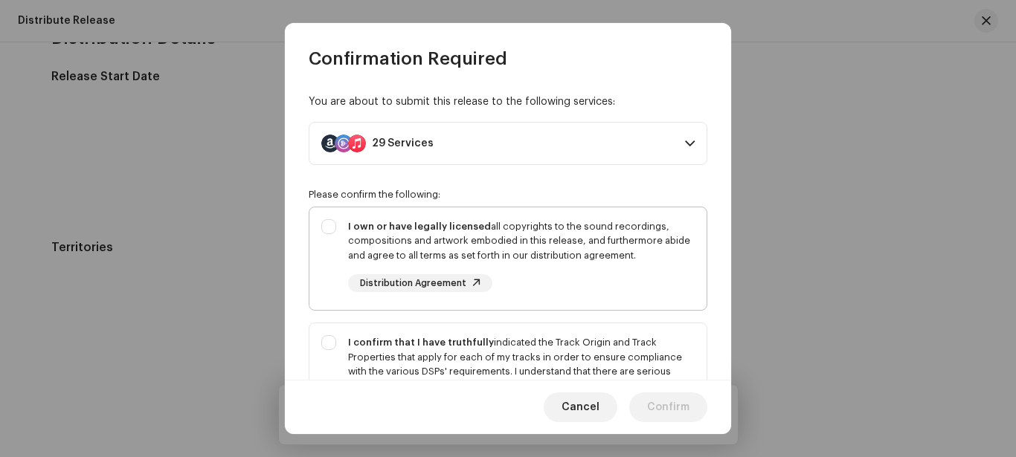
click at [325, 219] on div "I own or have legally licensed all copyrights to the sound recordings, composit…" at bounding box center [507, 255] width 397 height 97
checkbox input "true"
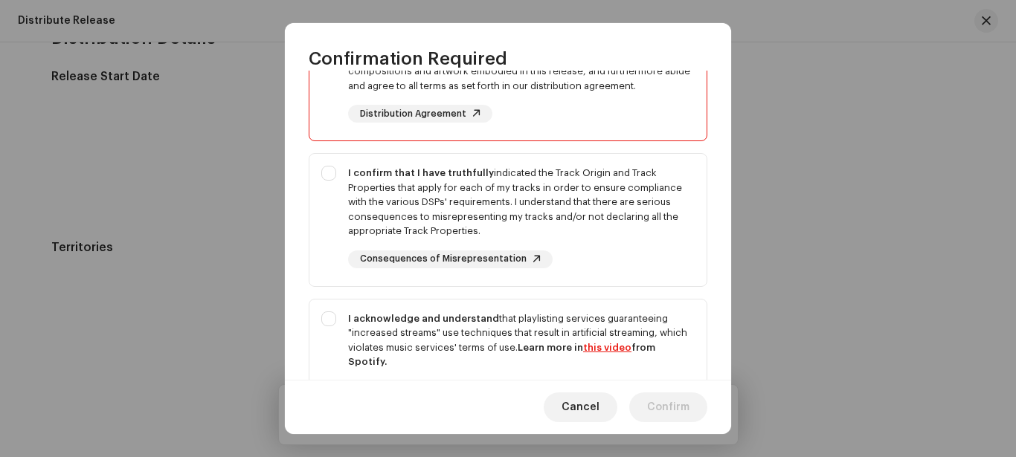
scroll to position [170, 0]
click at [327, 168] on div "I confirm that I have truthfully indicated the Track Origin and Track Propertie…" at bounding box center [507, 216] width 397 height 126
checkbox input "true"
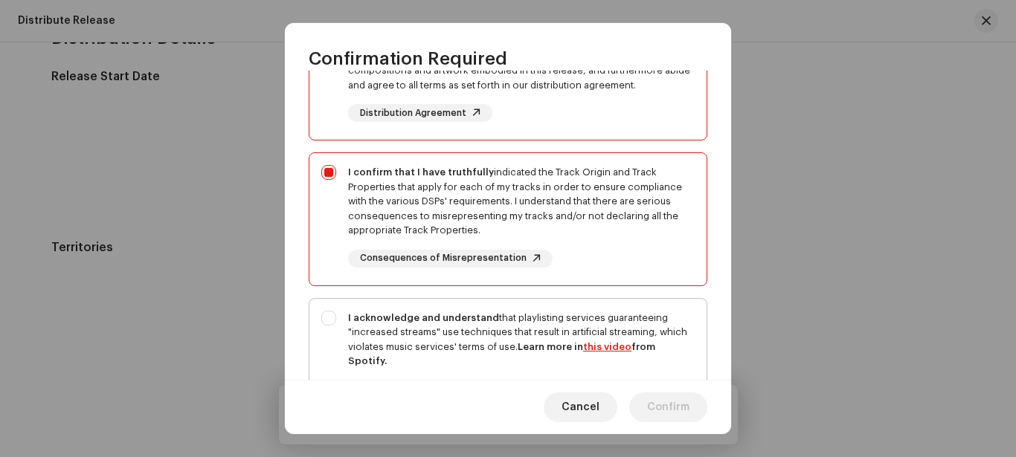
click at [326, 313] on div "I acknowledge and understand that playlisting services guaranteeing "increased …" at bounding box center [507, 366] width 397 height 135
checkbox input "true"
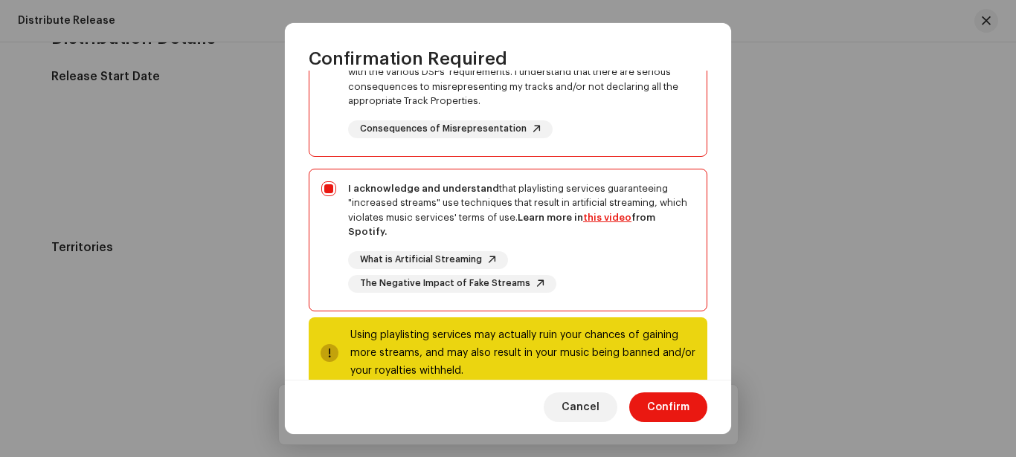
scroll to position [332, 0]
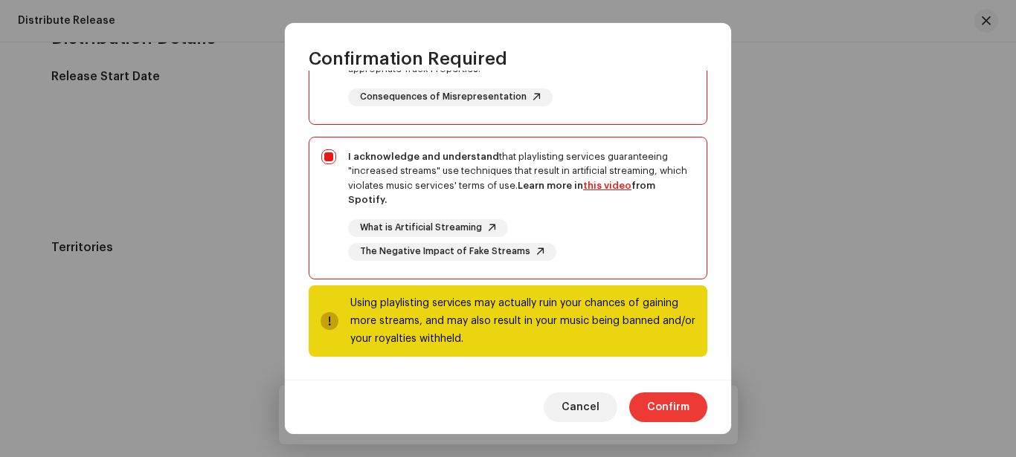
click at [674, 404] on span "Confirm" at bounding box center [668, 408] width 42 height 30
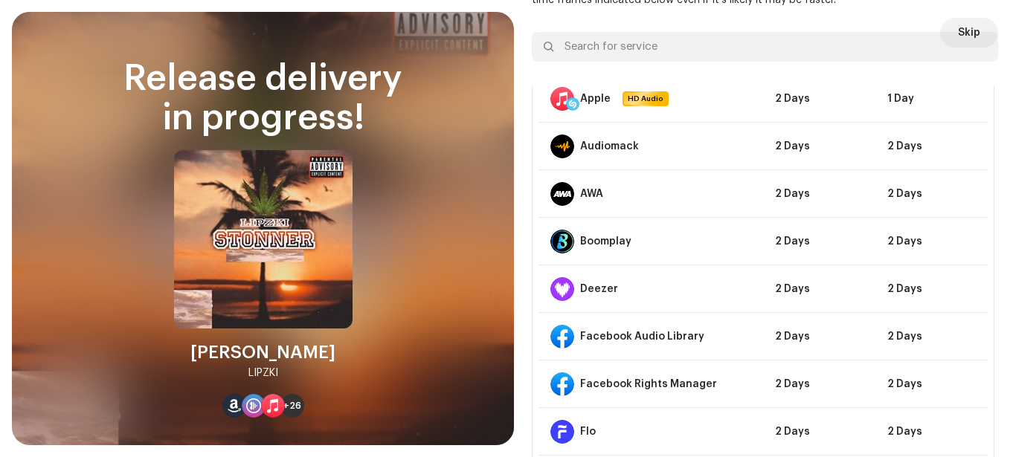
scroll to position [0, 0]
